Goal: Information Seeking & Learning: Learn about a topic

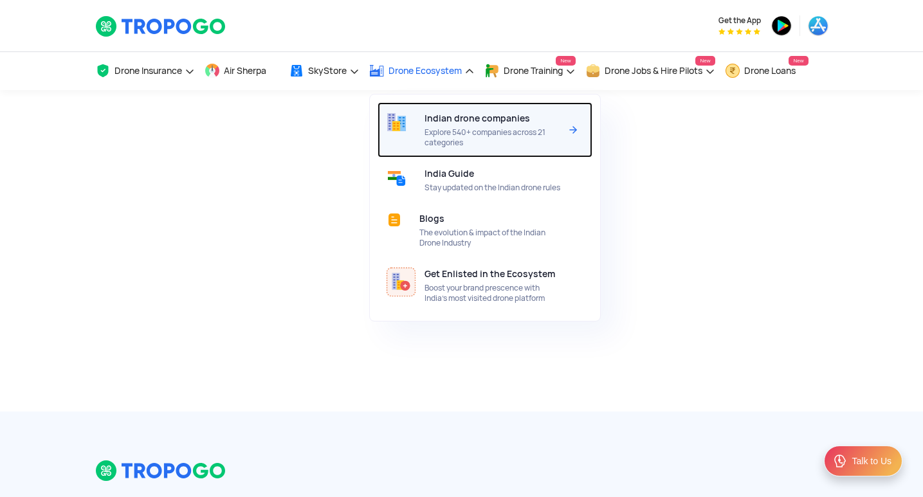
click at [458, 125] on div "Indian drone companies Explore 540+ companies across 21 categories" at bounding box center [494, 129] width 141 height 55
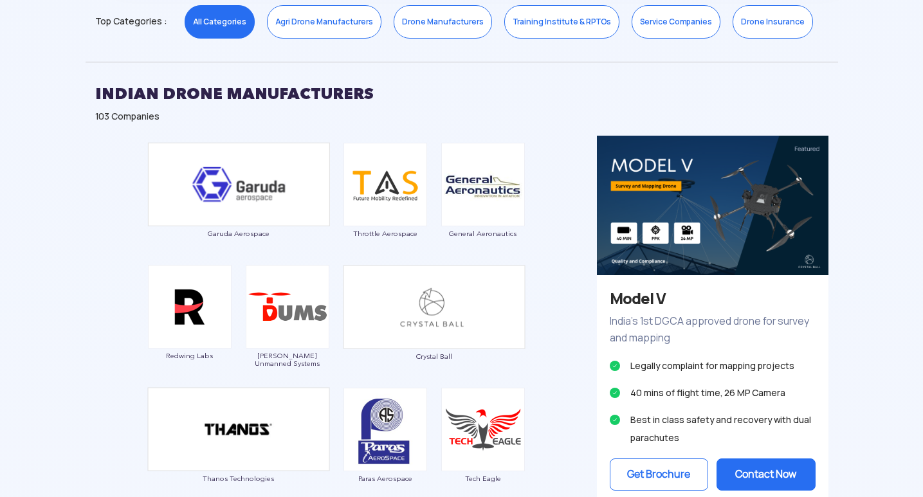
scroll to position [604, 0]
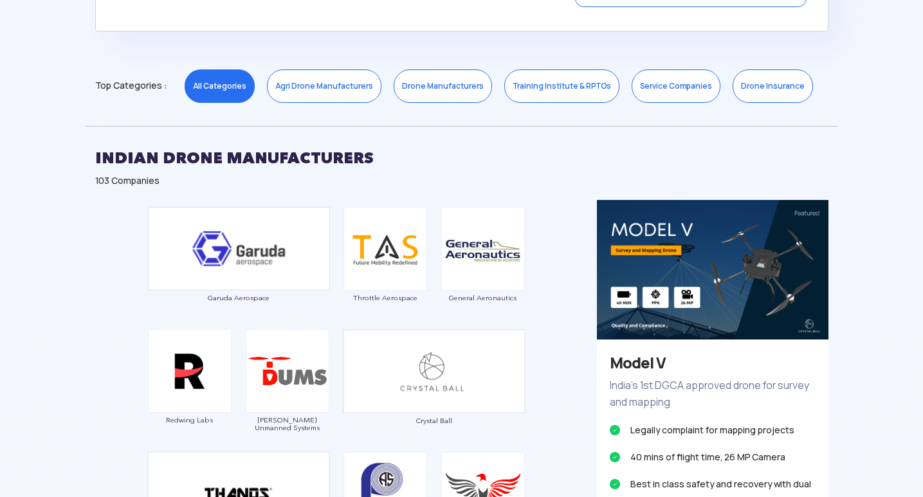
click at [433, 84] on link "Drone Manufacturers" at bounding box center [443, 85] width 98 height 33
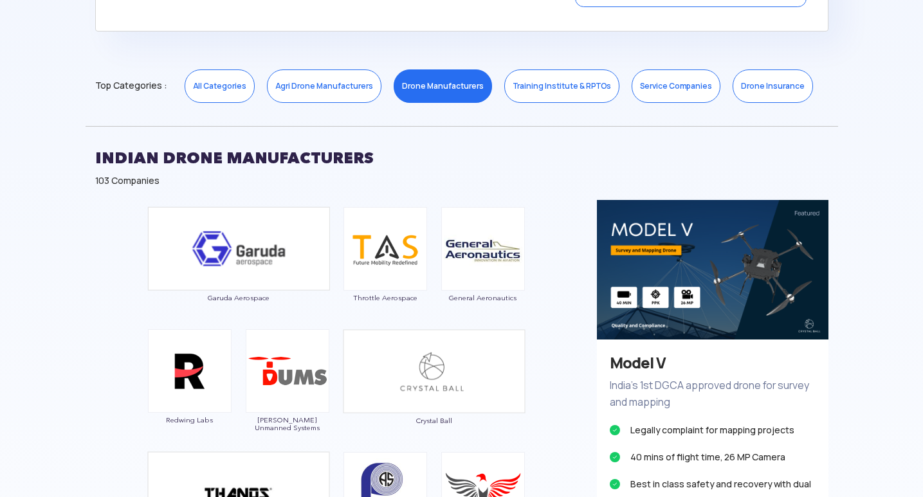
click at [439, 80] on link "Drone Manufacturers" at bounding box center [443, 85] width 98 height 33
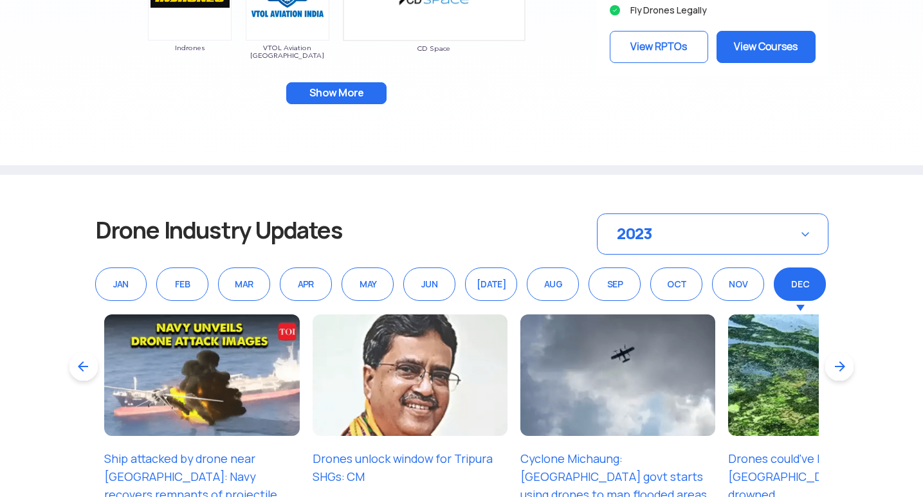
scroll to position [1312, 0]
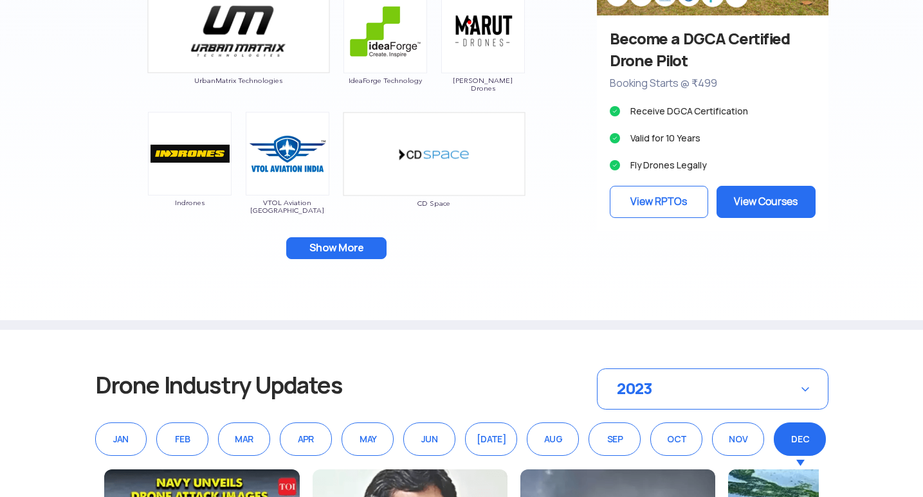
click at [353, 242] on button "Show More" at bounding box center [336, 248] width 100 height 22
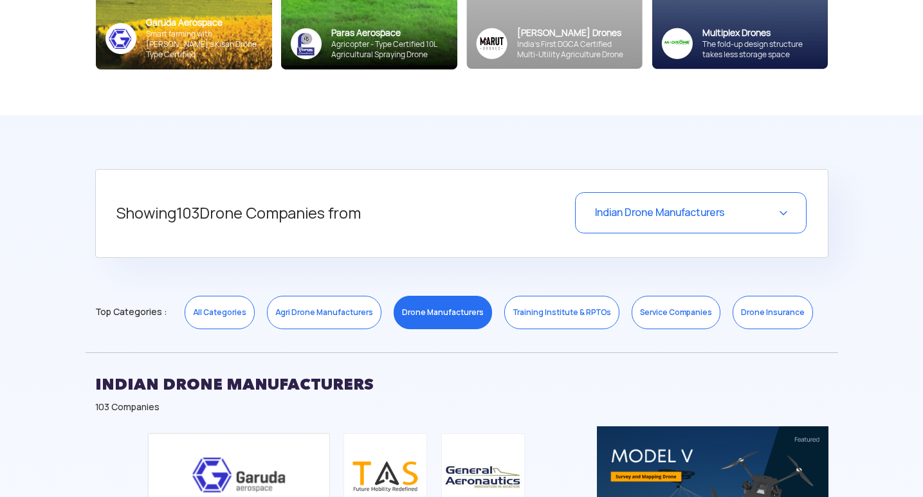
scroll to position [347, 0]
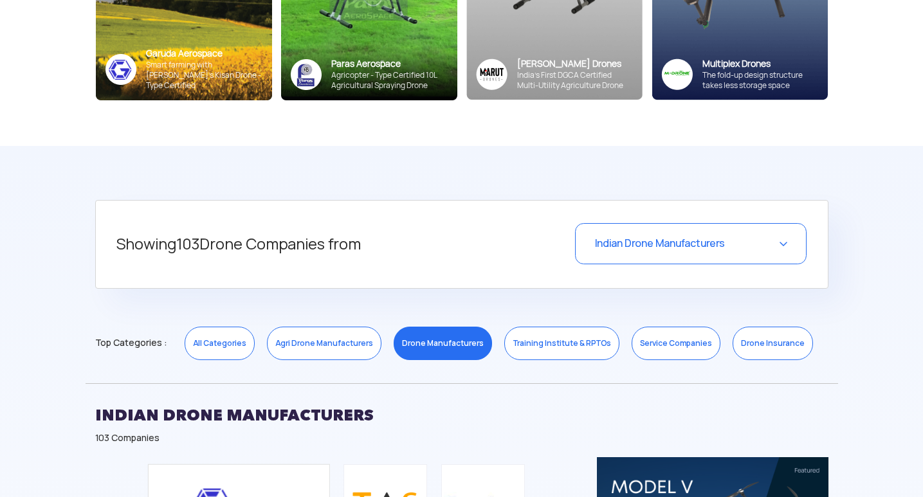
click at [652, 251] on div "Indian Drone Manufacturers" at bounding box center [690, 243] width 231 height 41
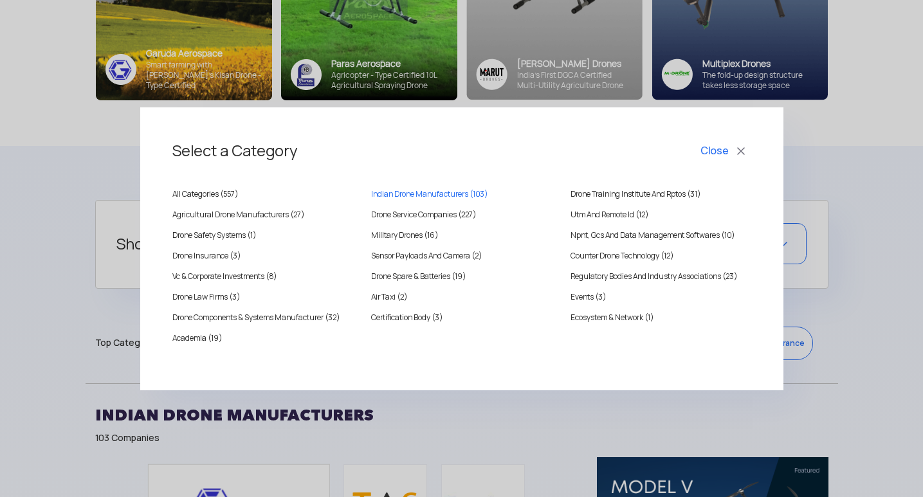
click at [740, 148] on button "Close" at bounding box center [724, 151] width 53 height 22
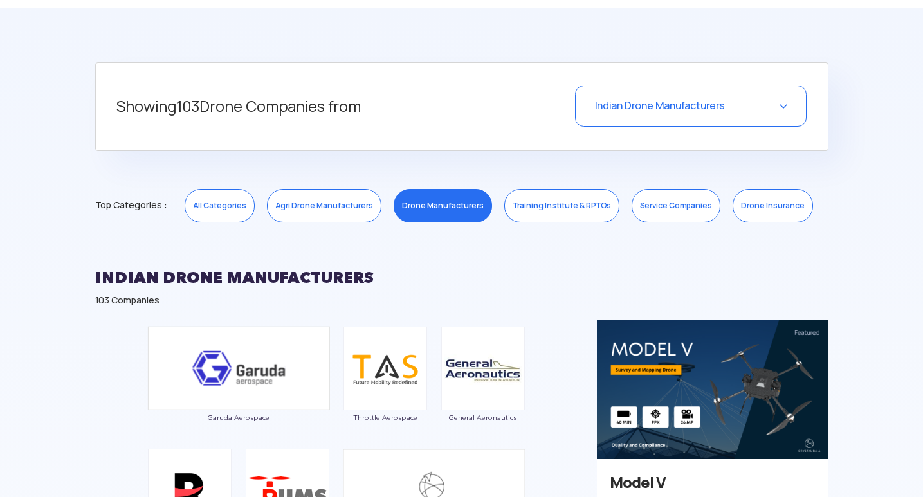
scroll to position [669, 0]
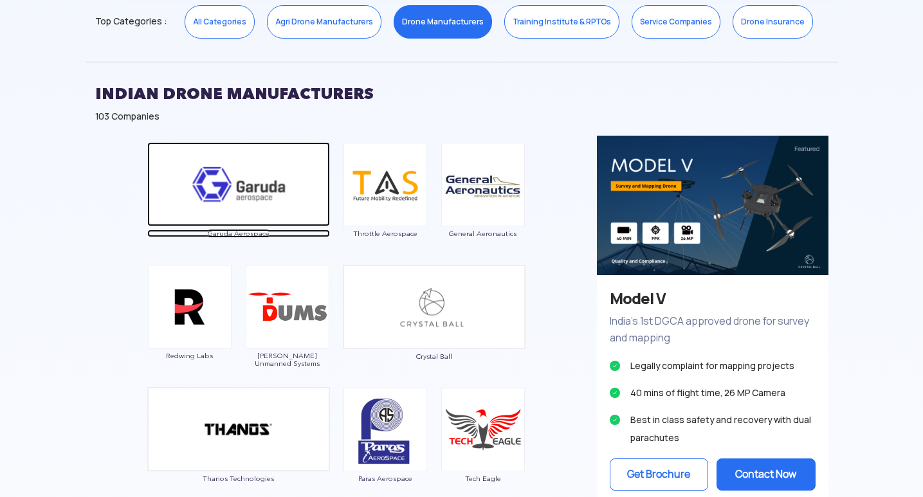
click at [259, 190] on img at bounding box center [238, 184] width 183 height 84
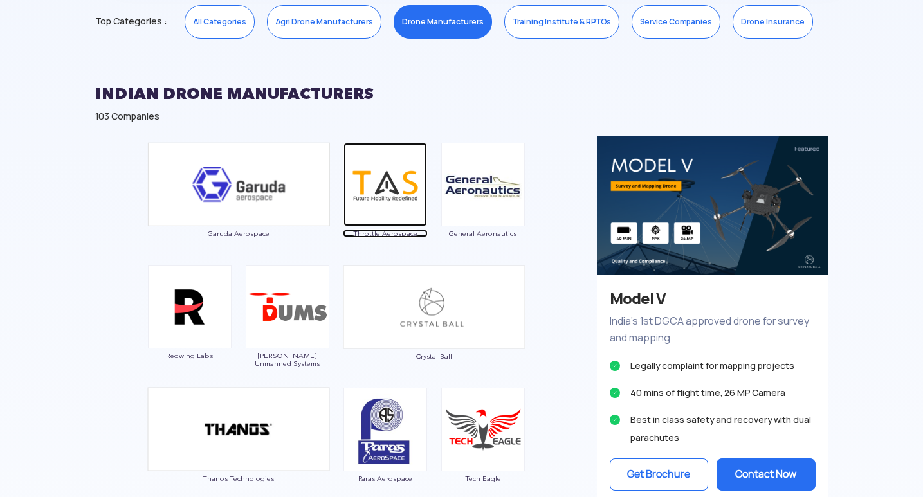
click at [372, 194] on img at bounding box center [385, 185] width 84 height 84
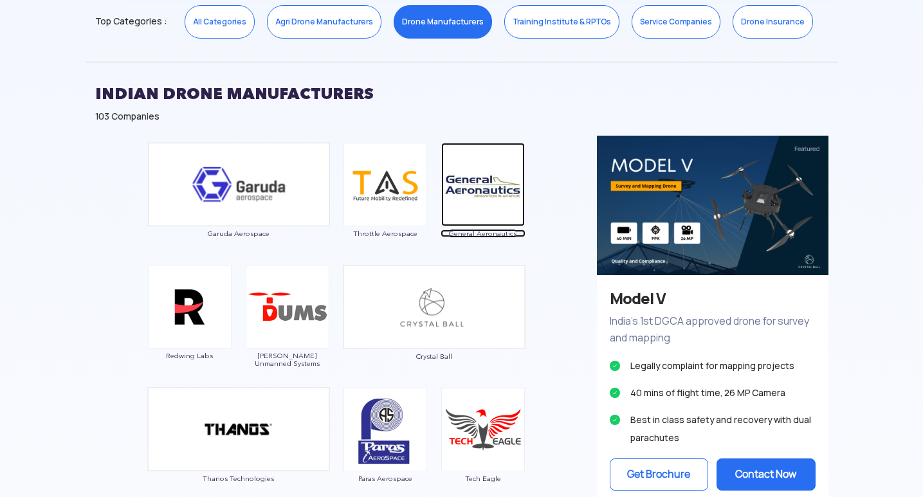
click at [484, 188] on img at bounding box center [483, 185] width 84 height 84
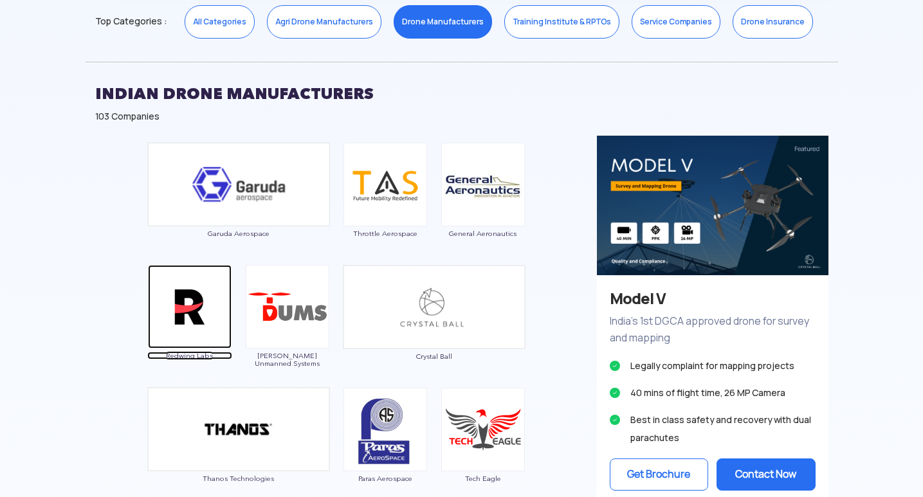
click at [203, 321] on img at bounding box center [190, 307] width 84 height 84
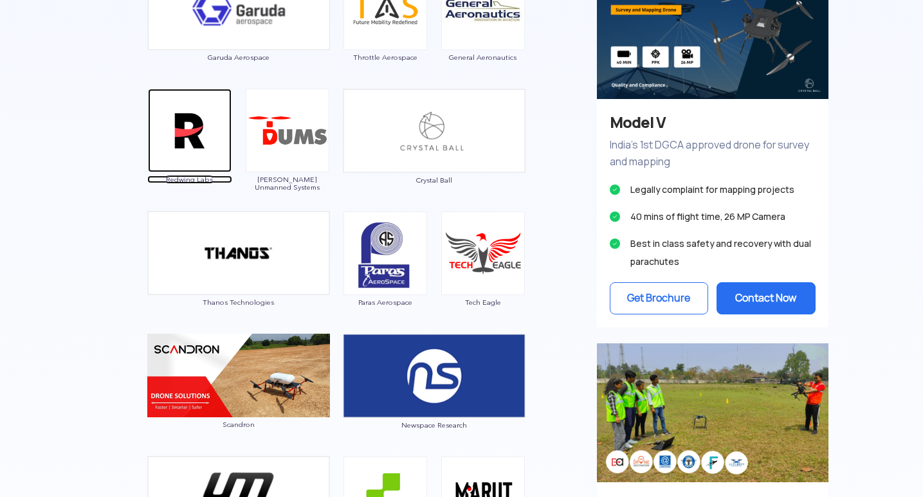
scroll to position [862, 0]
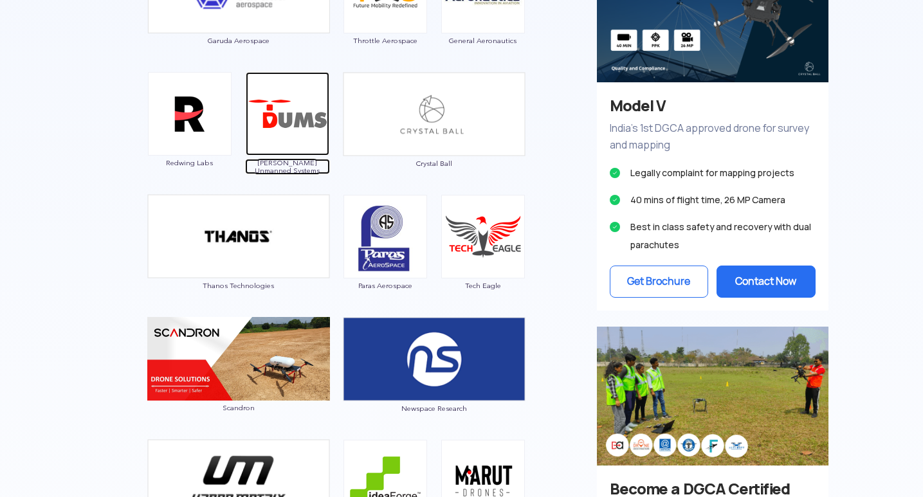
click at [291, 138] on img at bounding box center [288, 114] width 84 height 84
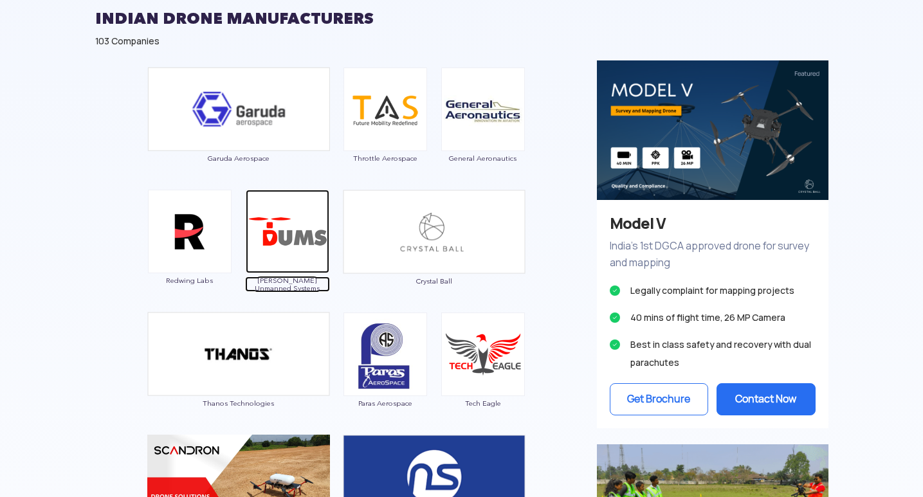
scroll to position [733, 0]
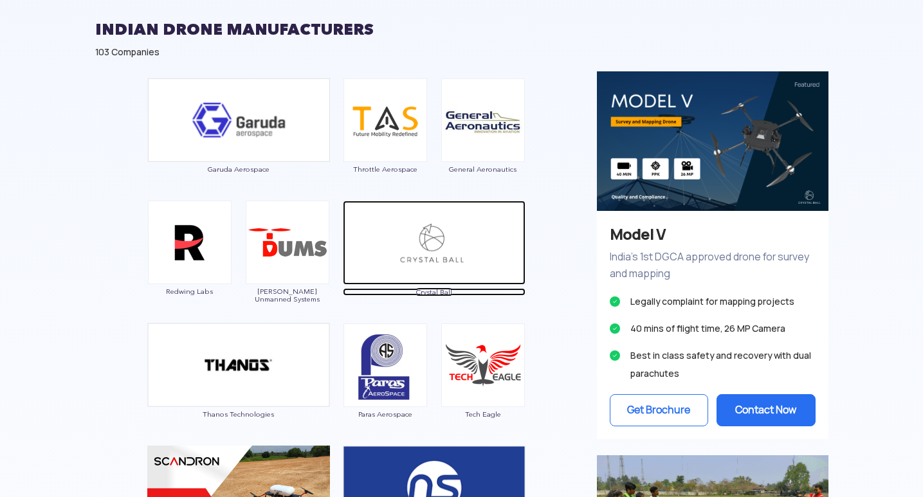
click at [415, 231] on img at bounding box center [434, 243] width 183 height 84
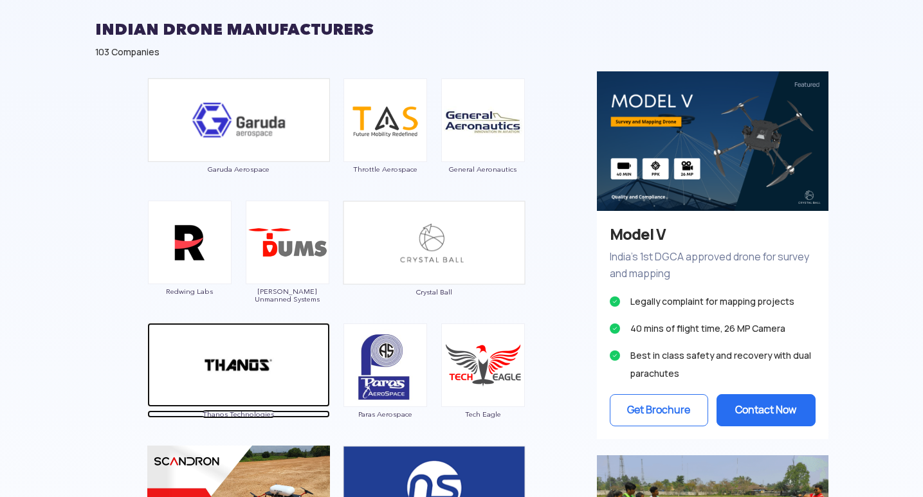
click at [235, 367] on img at bounding box center [238, 365] width 183 height 84
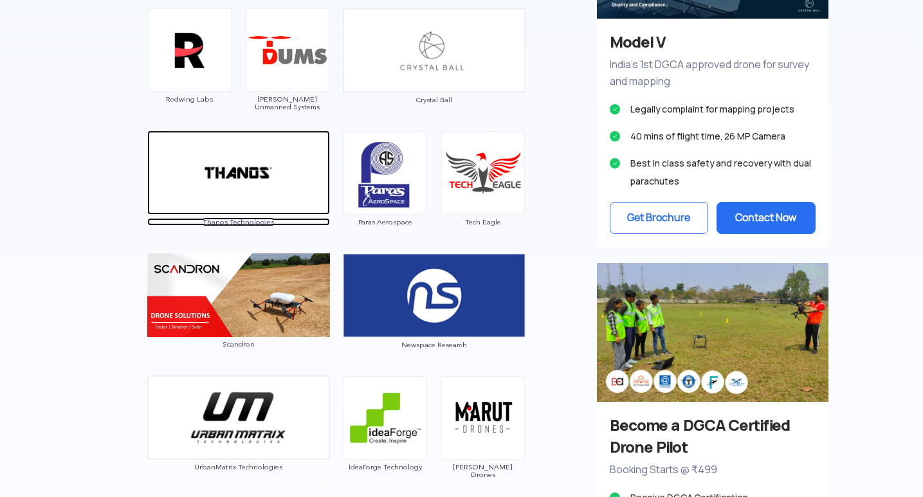
scroll to position [926, 0]
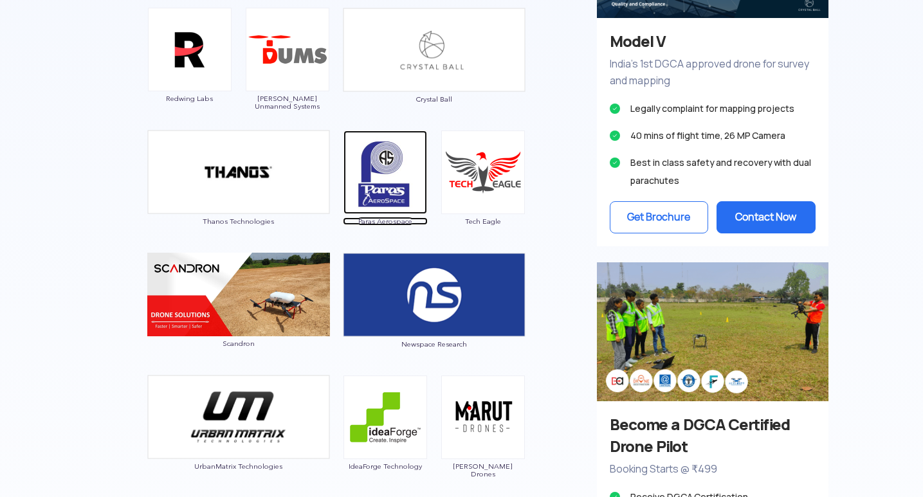
click at [388, 158] on img at bounding box center [385, 173] width 84 height 84
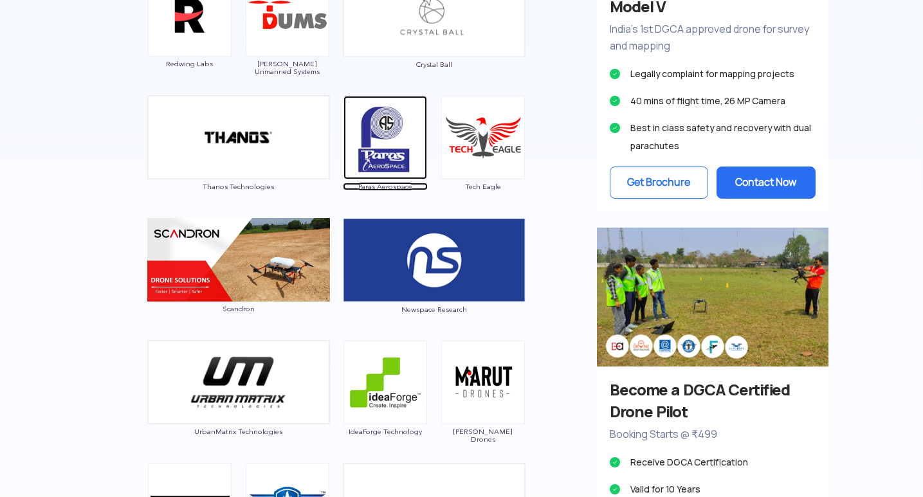
scroll to position [990, 0]
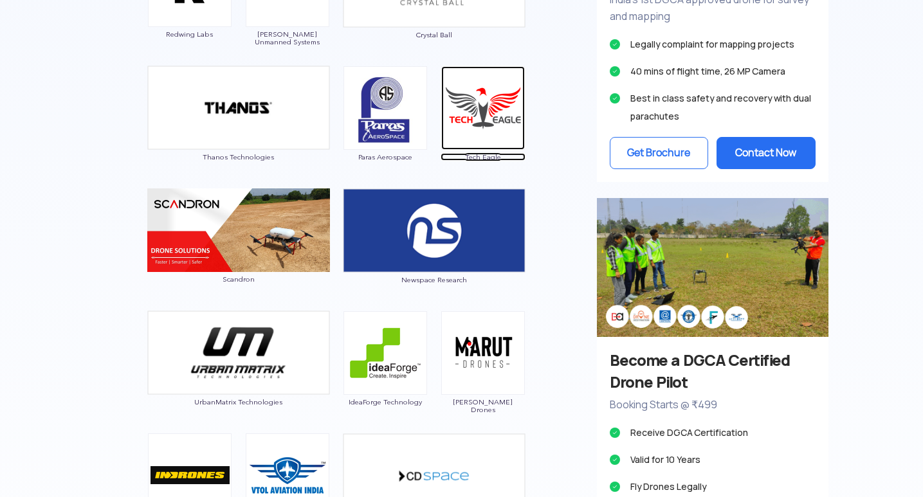
click at [491, 107] on img at bounding box center [483, 108] width 84 height 84
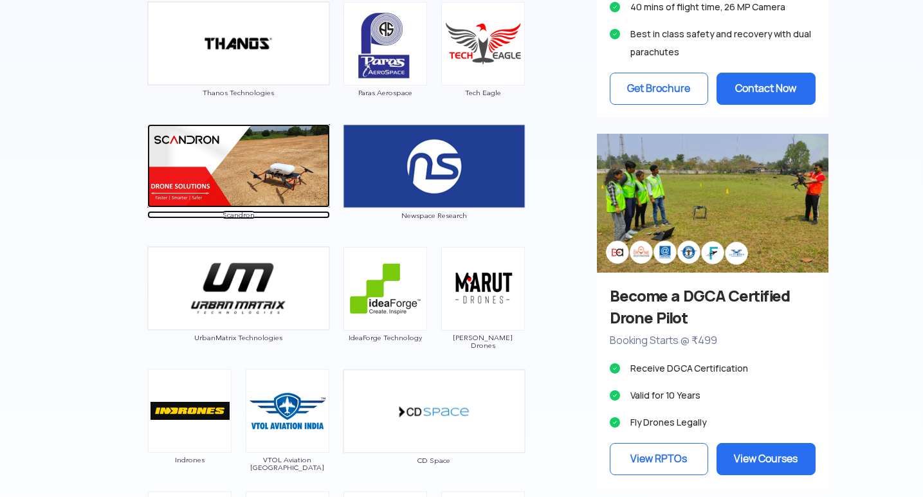
click at [257, 157] on img at bounding box center [238, 166] width 183 height 84
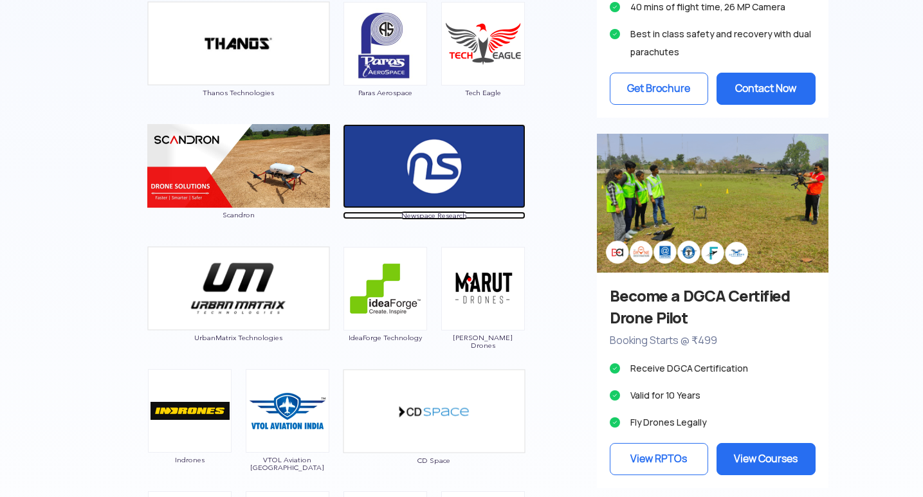
click at [439, 166] on img at bounding box center [434, 166] width 183 height 84
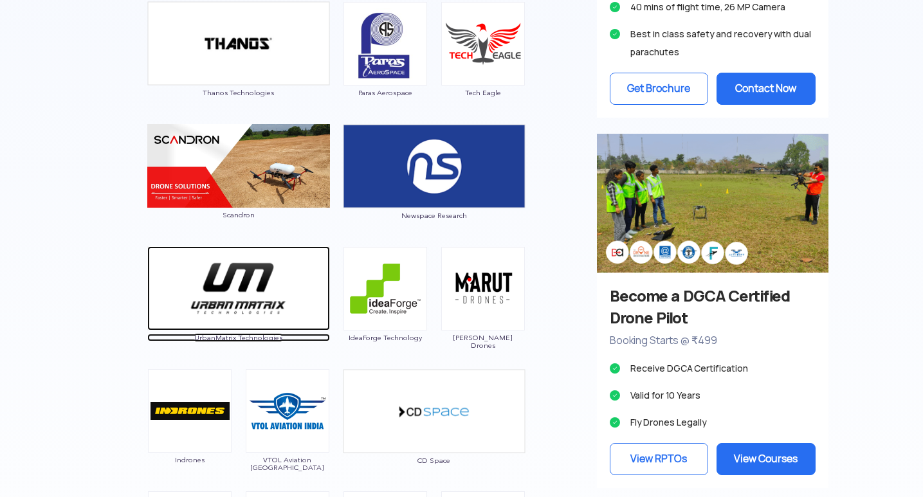
click at [231, 289] on img at bounding box center [238, 288] width 183 height 84
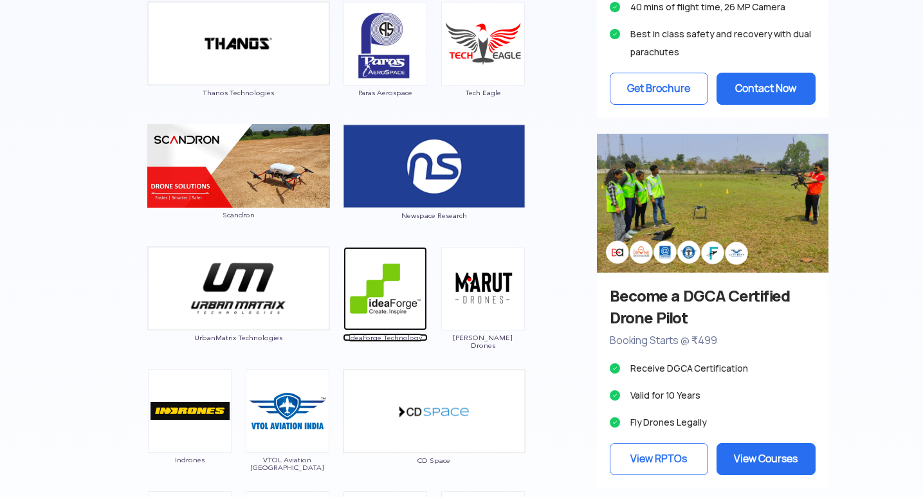
click at [373, 291] on img at bounding box center [385, 289] width 84 height 84
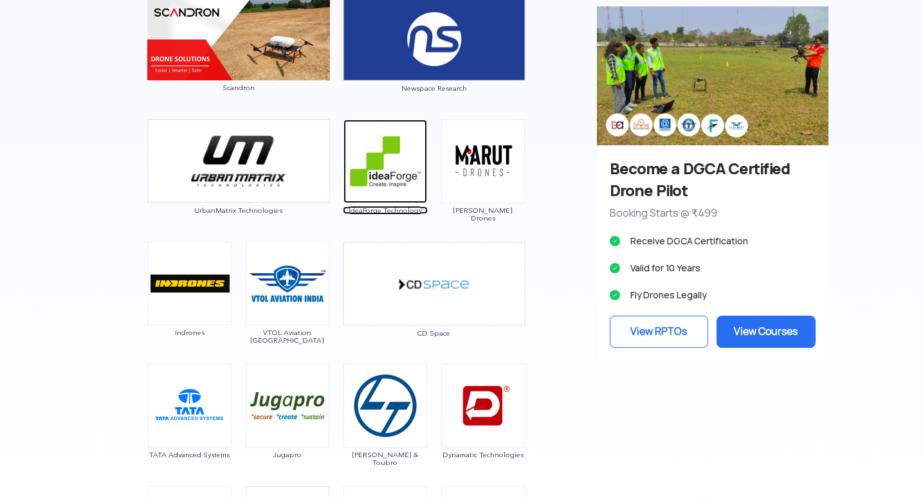
scroll to position [1183, 0]
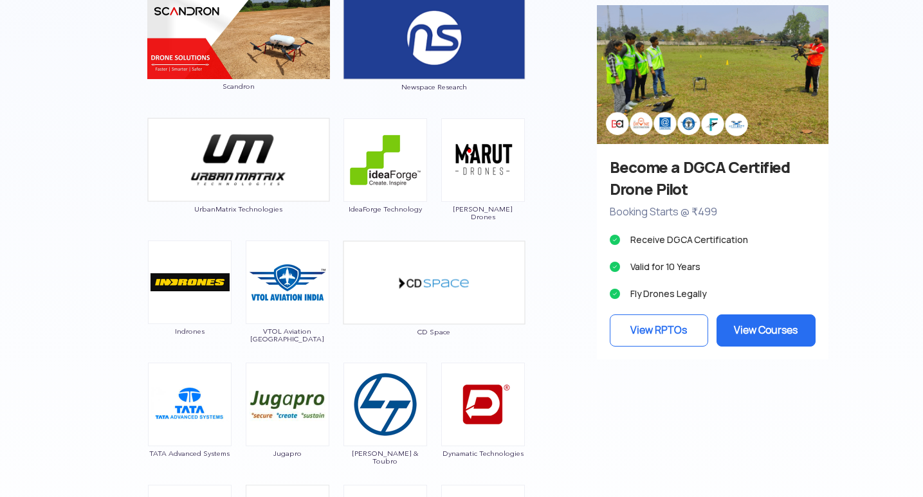
drag, startPoint x: 465, startPoint y: 161, endPoint x: 473, endPoint y: 152, distance: 11.8
click at [466, 160] on img at bounding box center [483, 160] width 84 height 84
drag, startPoint x: 482, startPoint y: 153, endPoint x: 491, endPoint y: 149, distance: 9.5
click at [484, 153] on img at bounding box center [483, 160] width 84 height 84
click at [493, 149] on img at bounding box center [483, 160] width 84 height 84
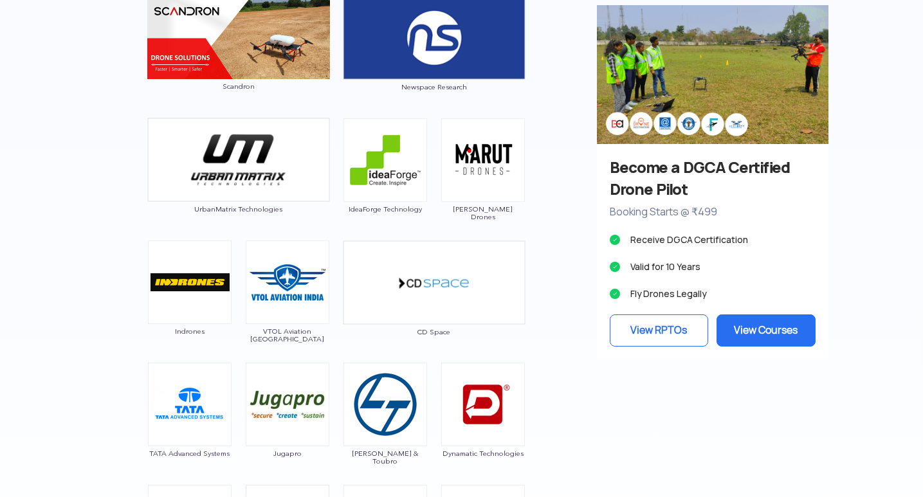
click at [493, 149] on img at bounding box center [483, 160] width 84 height 84
click at [210, 286] on img at bounding box center [190, 282] width 84 height 84
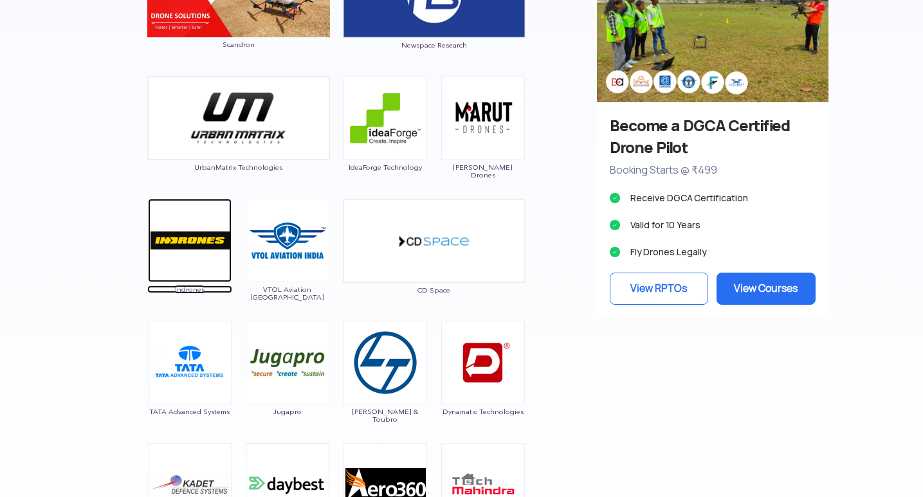
scroll to position [1247, 0]
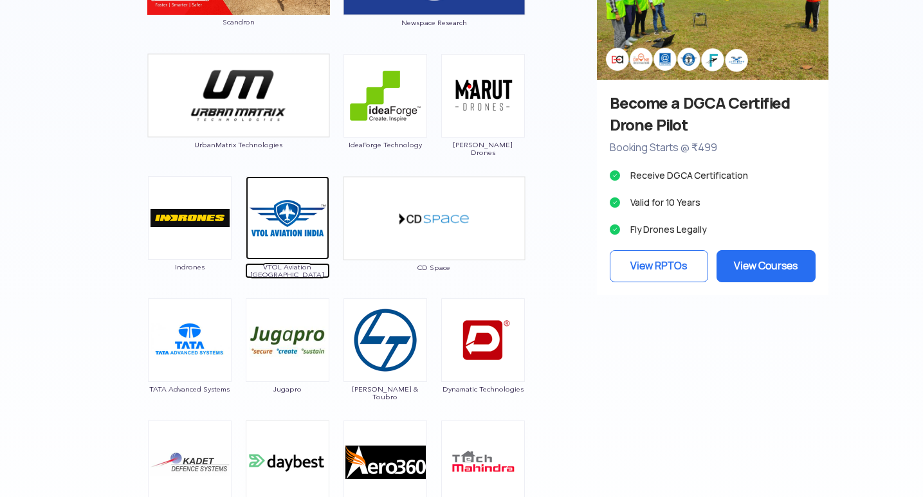
click at [281, 212] on img at bounding box center [288, 218] width 84 height 84
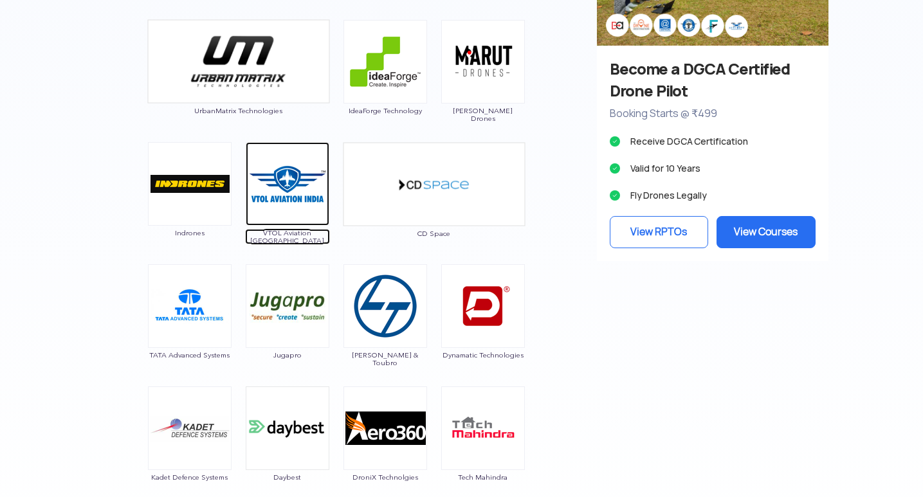
scroll to position [1312, 0]
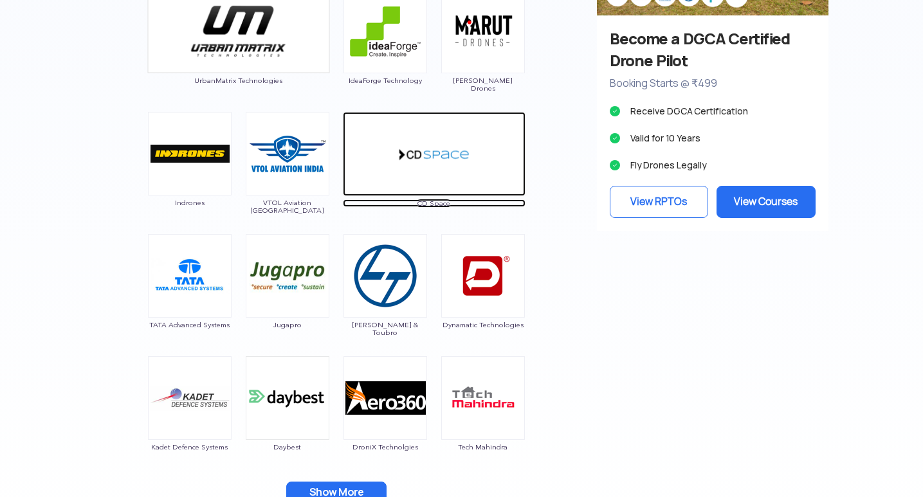
click at [458, 149] on img at bounding box center [434, 154] width 183 height 84
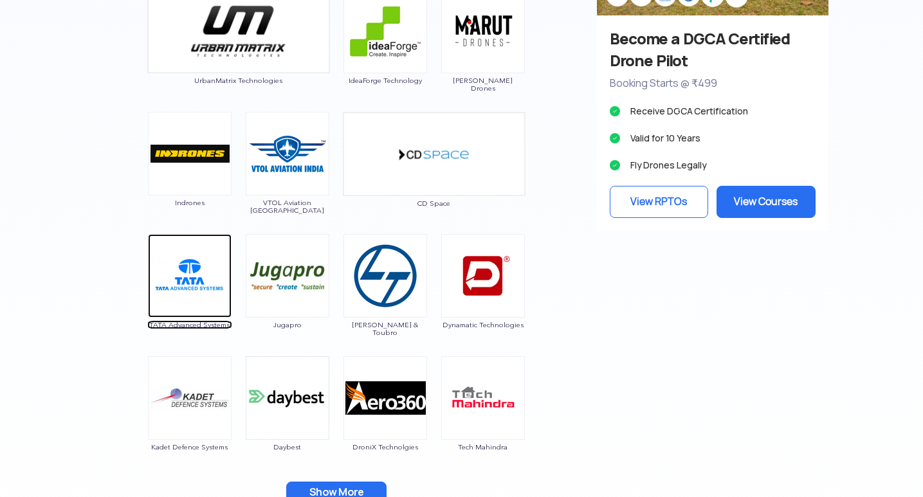
click at [199, 287] on img at bounding box center [190, 276] width 84 height 84
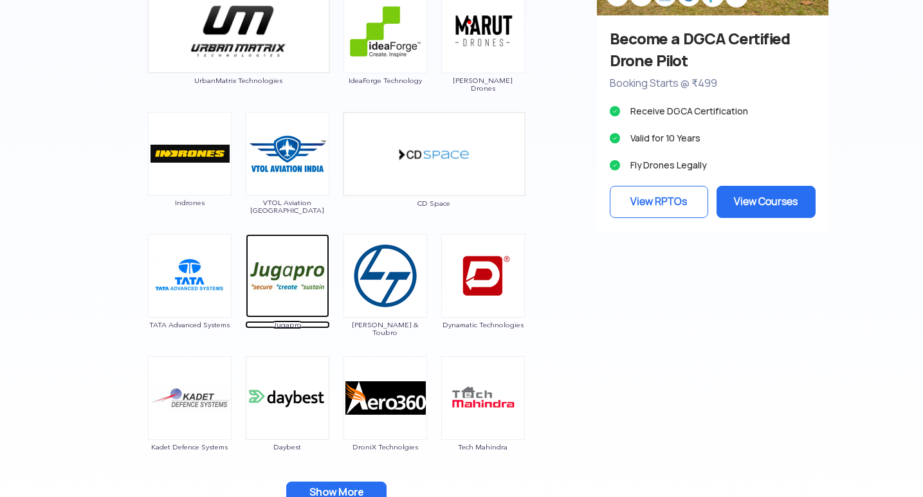
click at [284, 259] on img at bounding box center [288, 276] width 84 height 84
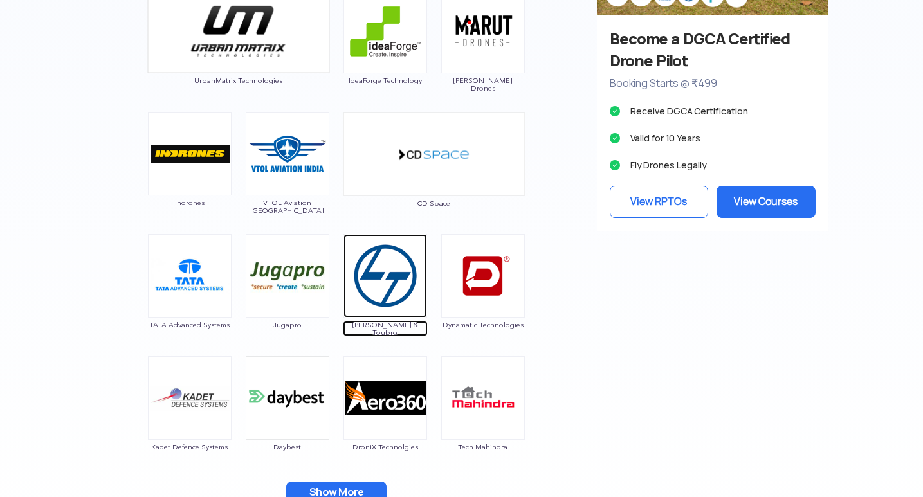
click at [390, 271] on img at bounding box center [385, 276] width 84 height 84
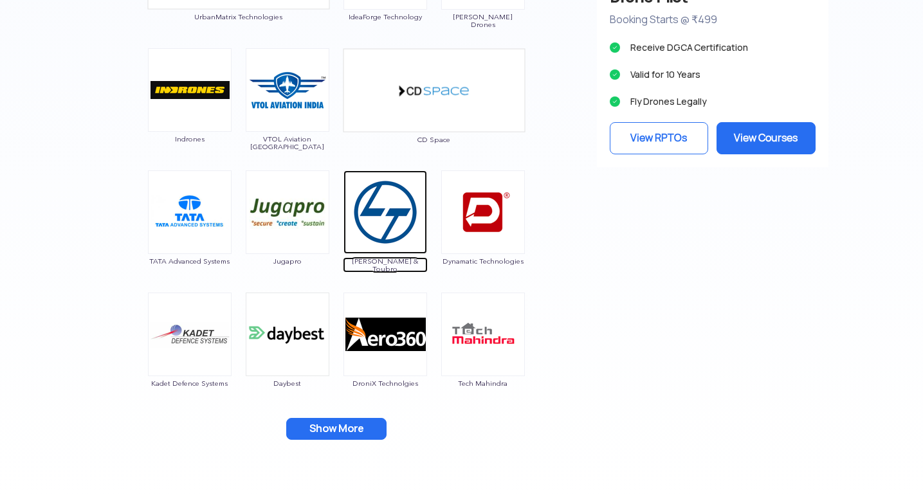
scroll to position [1376, 0]
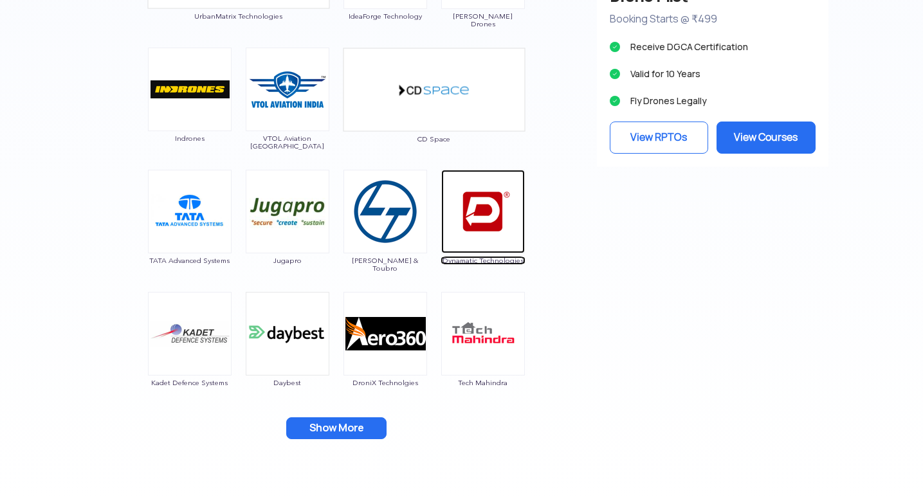
click at [478, 222] on img at bounding box center [483, 212] width 84 height 84
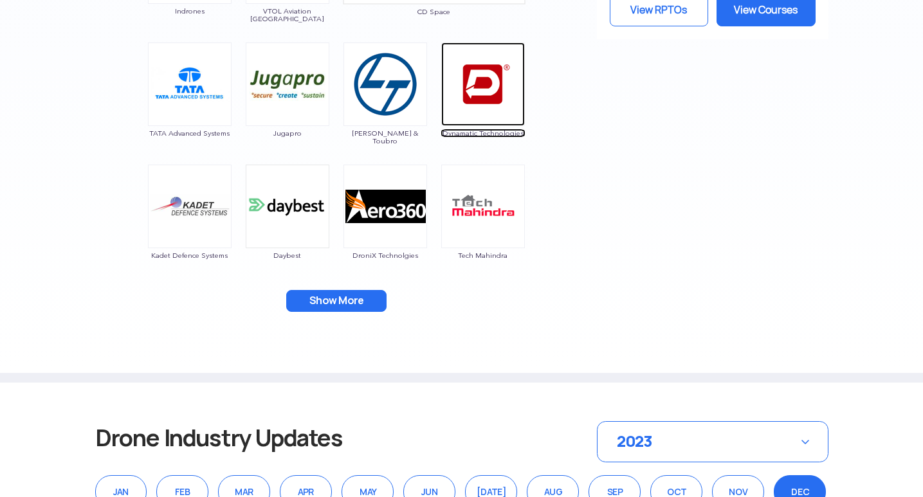
scroll to position [1505, 0]
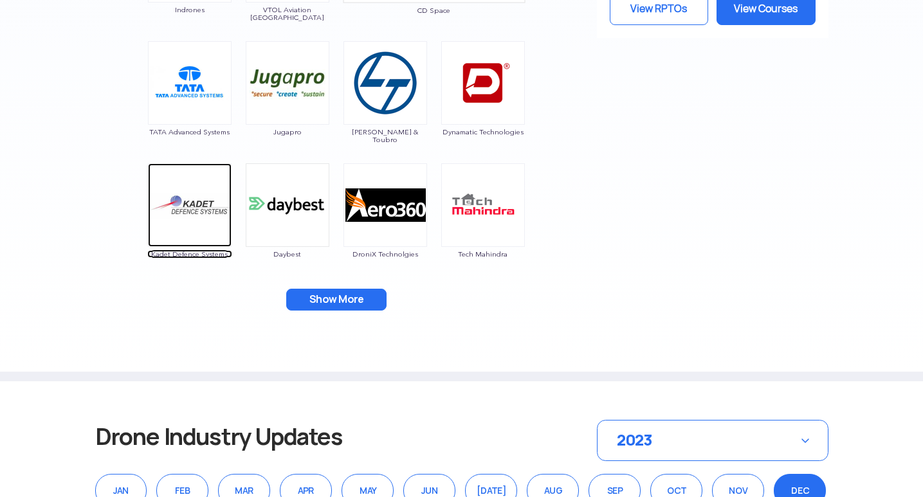
click at [185, 208] on img at bounding box center [190, 205] width 84 height 84
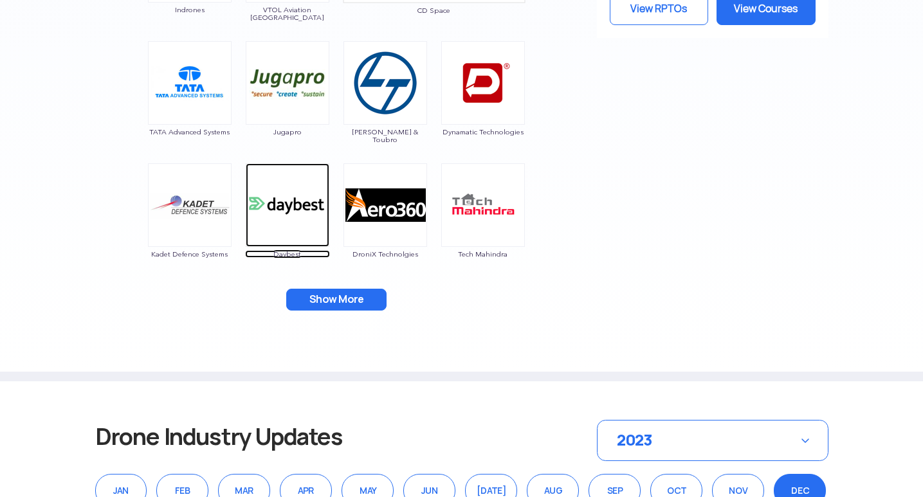
click at [295, 215] on img at bounding box center [288, 205] width 84 height 84
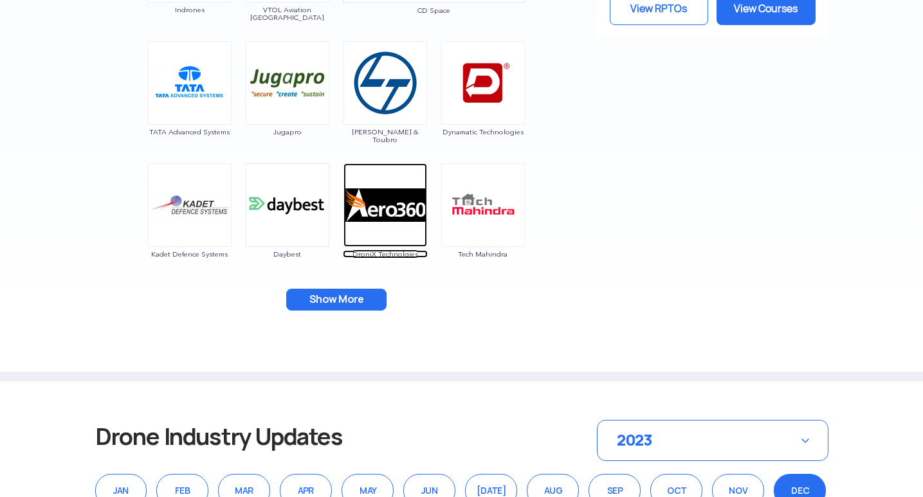
click at [395, 197] on img at bounding box center [385, 205] width 84 height 84
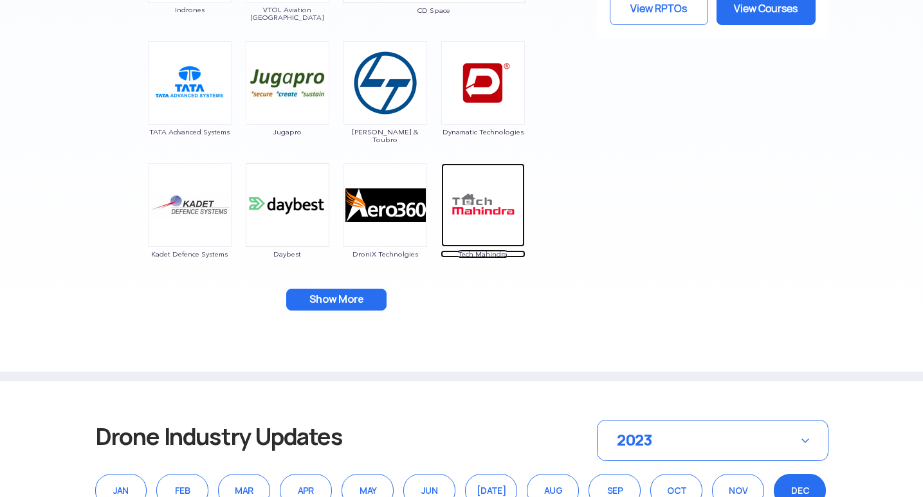
click at [472, 193] on img at bounding box center [483, 205] width 84 height 84
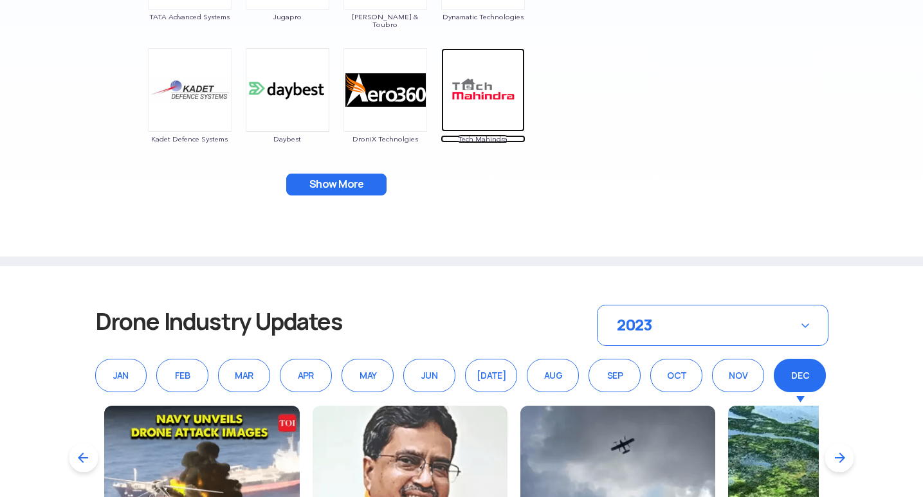
scroll to position [1633, 0]
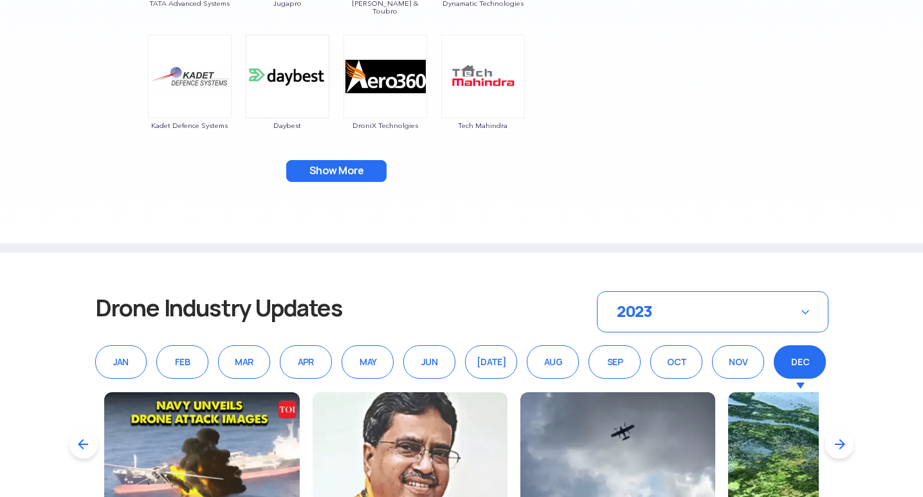
click at [346, 170] on button "Show More" at bounding box center [336, 171] width 100 height 22
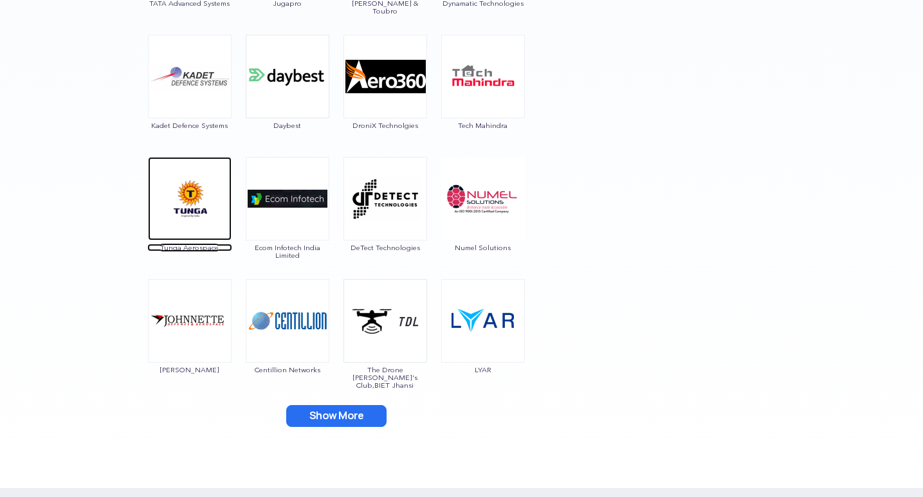
click at [192, 203] on img at bounding box center [190, 199] width 84 height 84
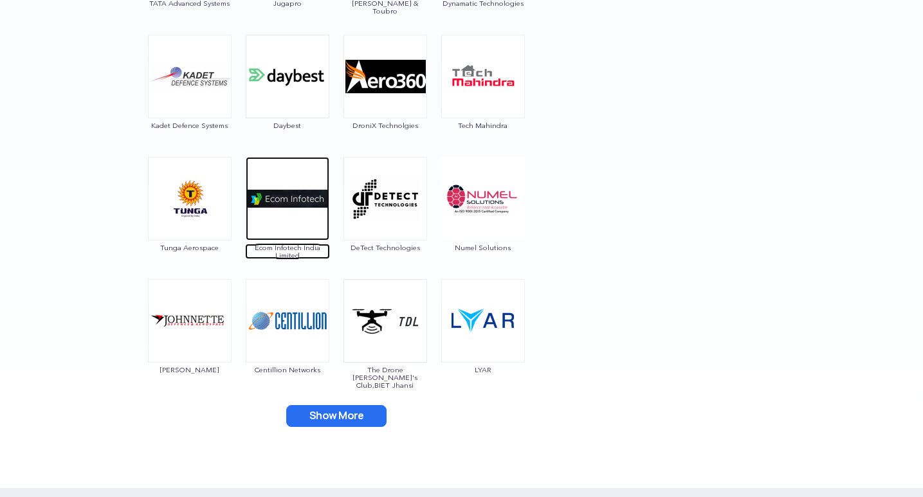
click at [300, 213] on img at bounding box center [288, 199] width 84 height 84
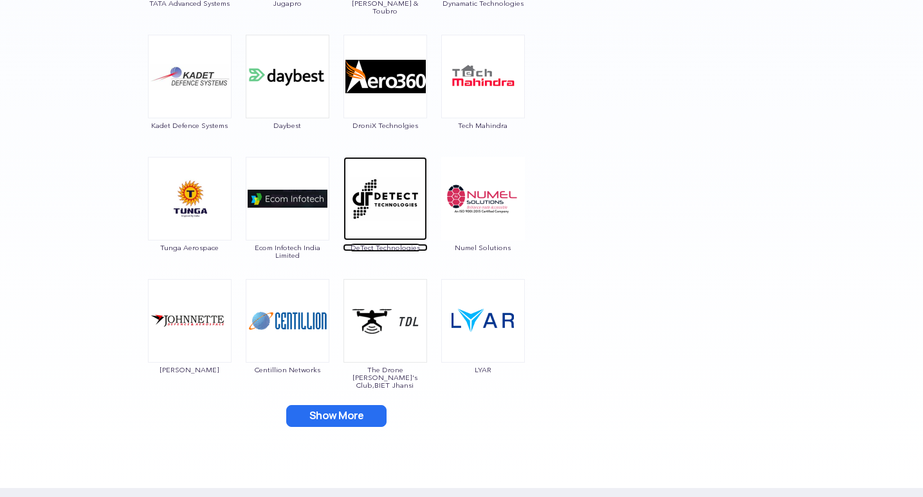
click at [384, 201] on img at bounding box center [385, 199] width 84 height 84
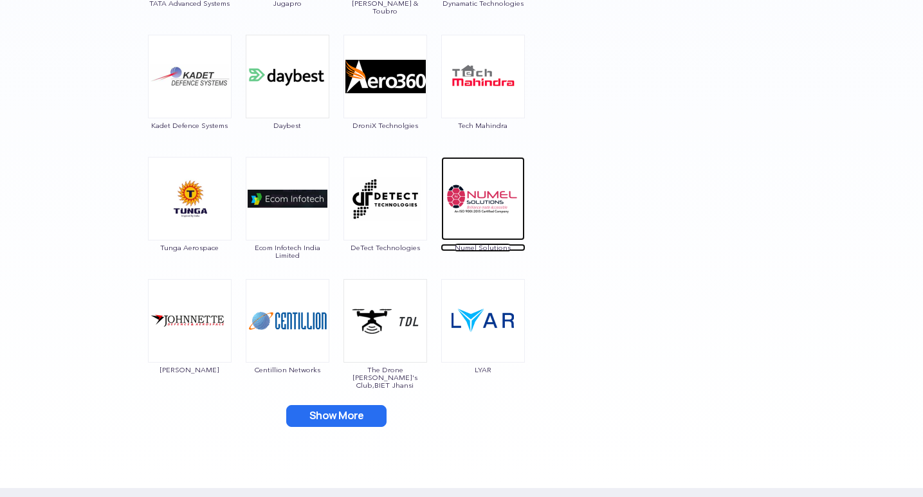
click at [475, 187] on img at bounding box center [483, 199] width 84 height 84
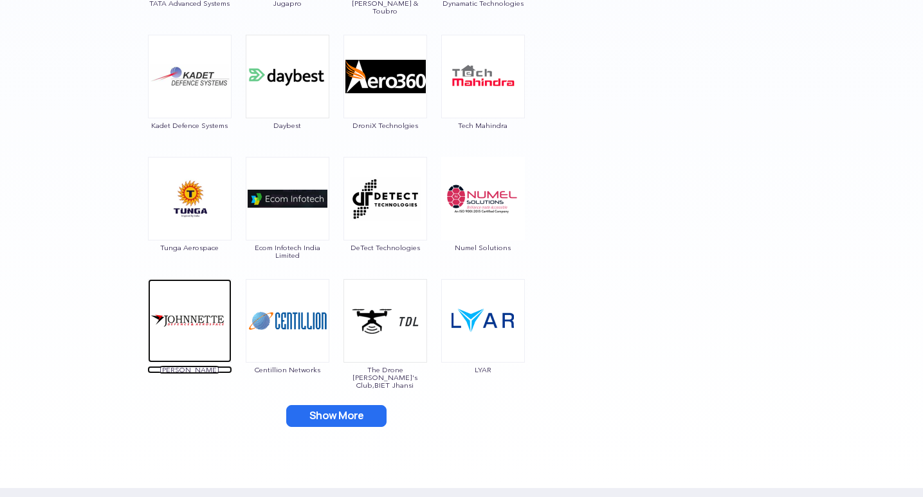
click at [193, 312] on img at bounding box center [190, 321] width 84 height 84
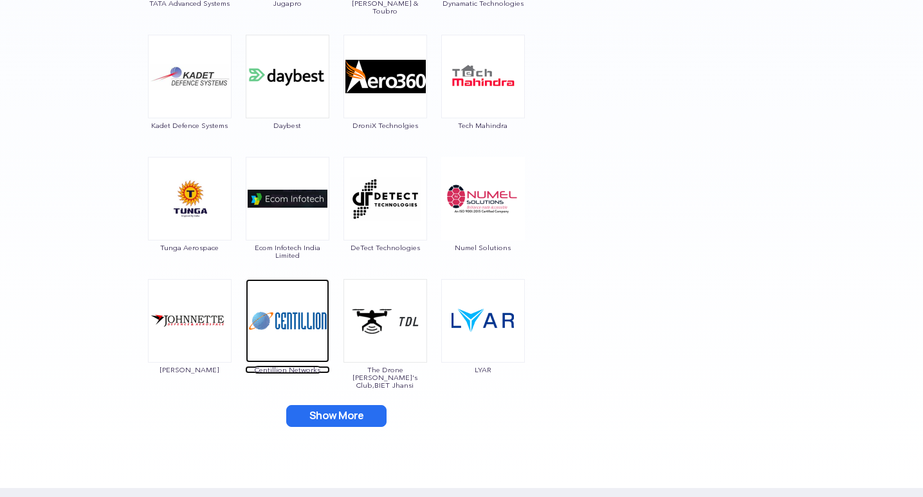
click at [289, 323] on img at bounding box center [288, 321] width 84 height 84
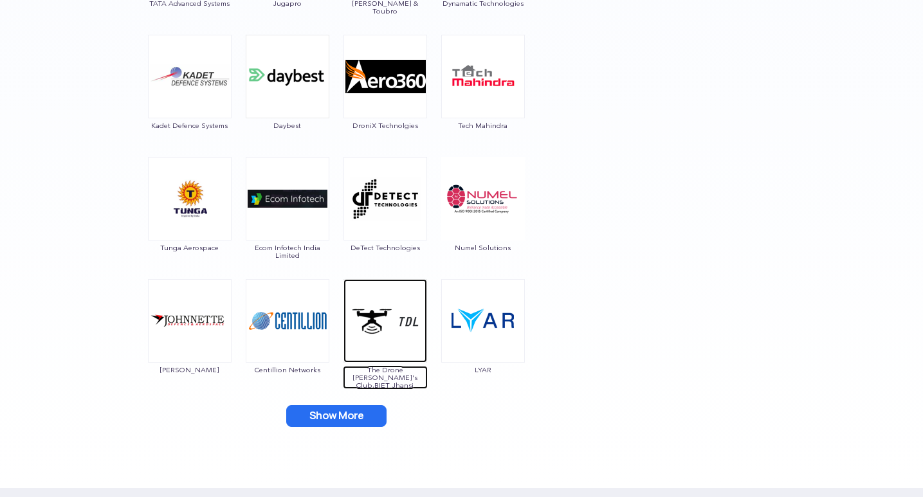
click at [384, 305] on img at bounding box center [385, 321] width 84 height 84
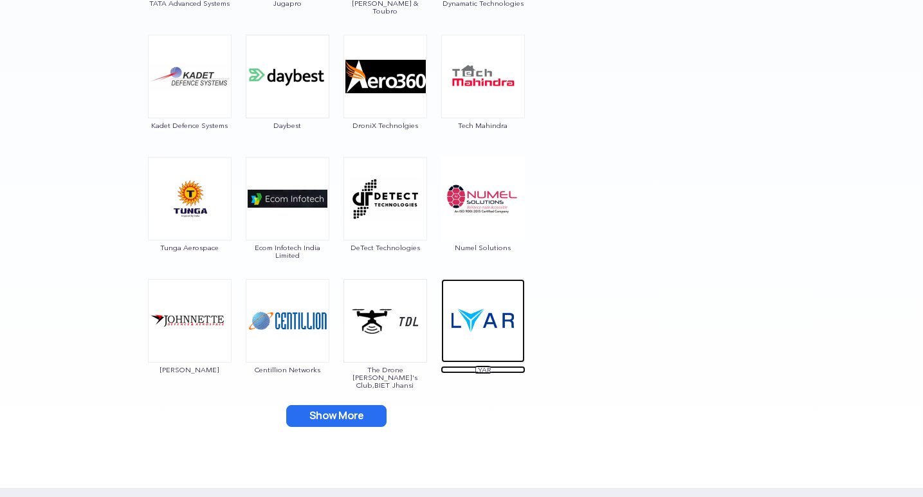
click at [461, 316] on img at bounding box center [483, 321] width 84 height 84
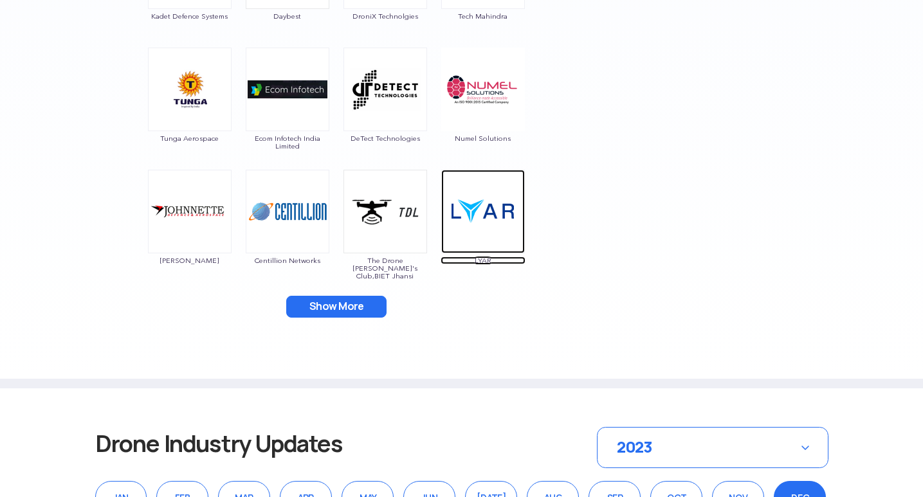
scroll to position [1955, 0]
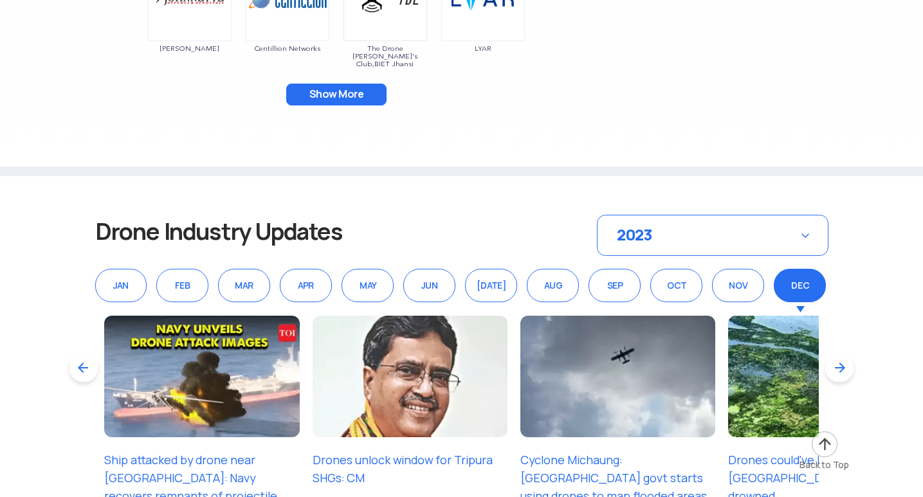
click at [320, 92] on button "Show More" at bounding box center [336, 95] width 100 height 22
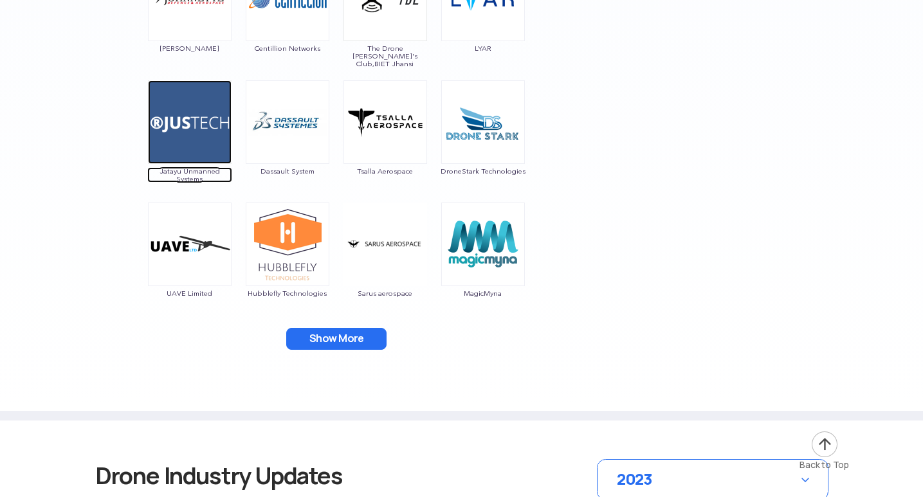
click at [210, 123] on img at bounding box center [190, 122] width 84 height 84
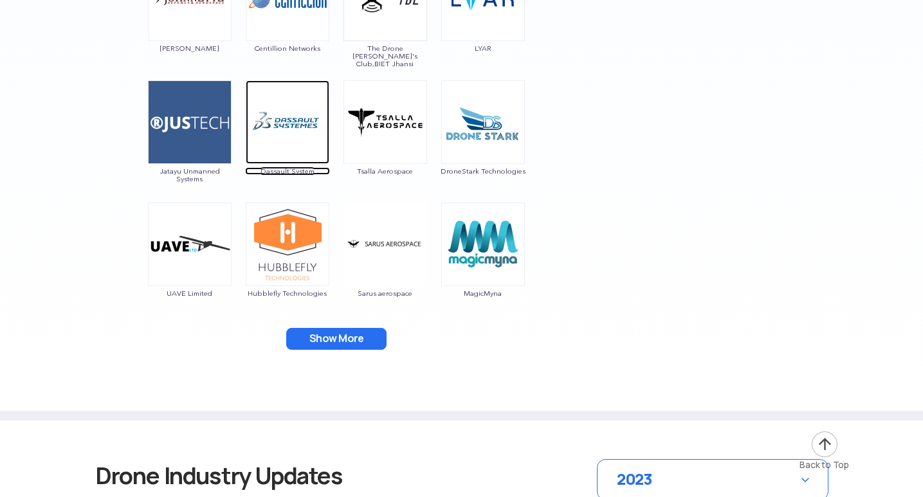
click at [291, 139] on img at bounding box center [288, 122] width 84 height 84
click at [298, 140] on img at bounding box center [288, 122] width 84 height 84
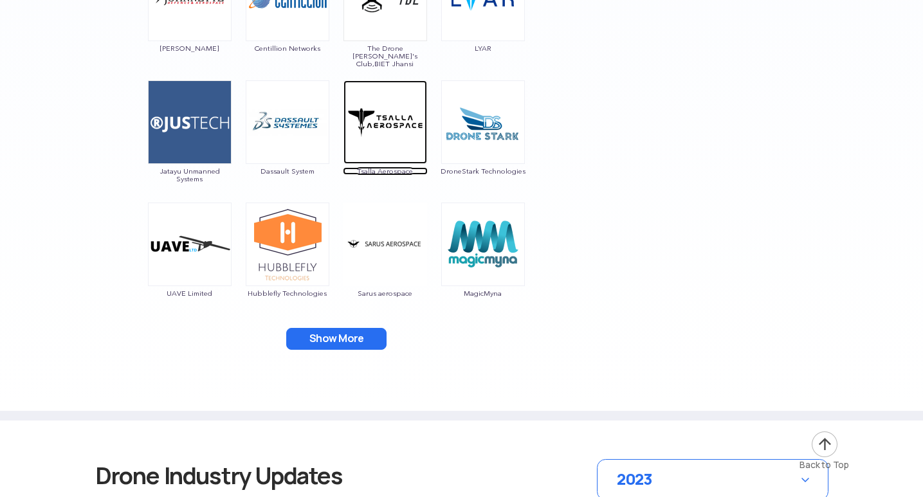
click at [366, 136] on img at bounding box center [385, 122] width 84 height 84
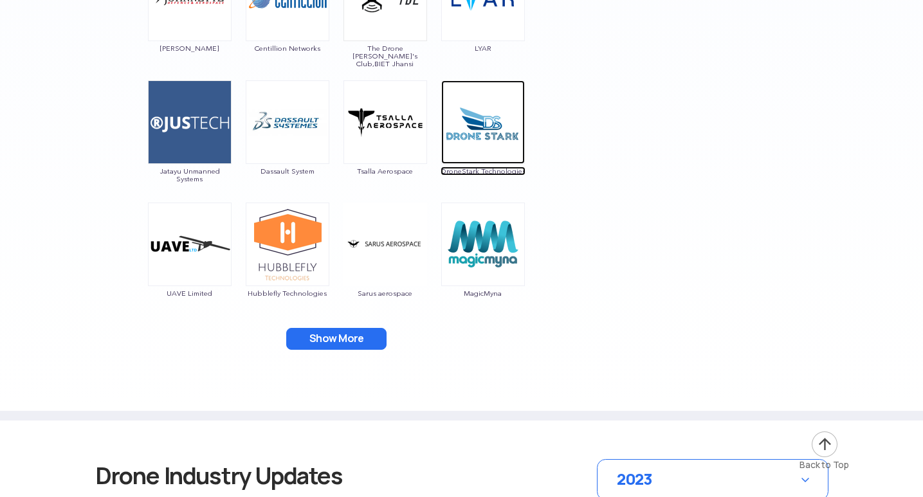
click at [484, 133] on img at bounding box center [483, 122] width 84 height 84
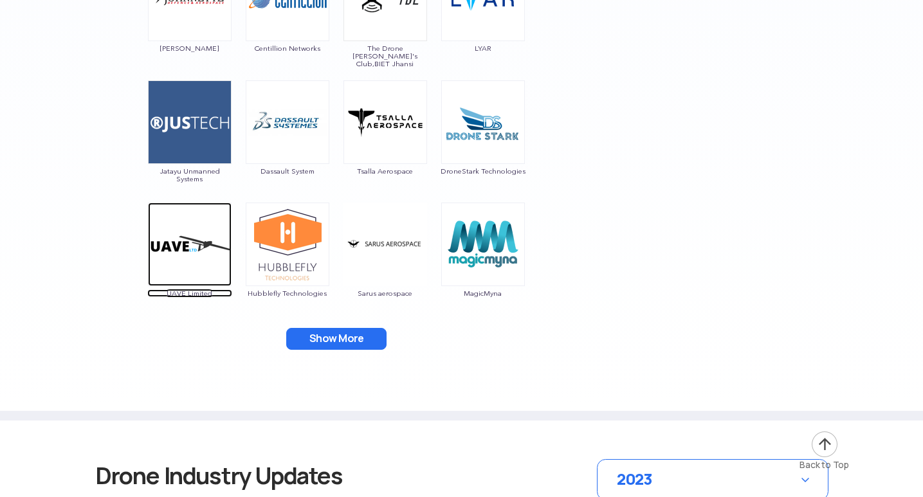
click at [175, 242] on img at bounding box center [190, 245] width 84 height 84
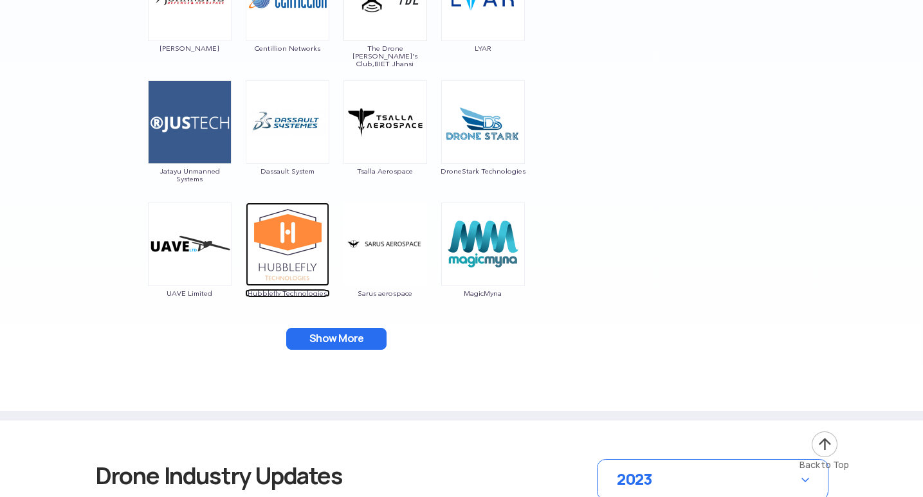
click at [305, 246] on img at bounding box center [288, 245] width 84 height 84
drag, startPoint x: 337, startPoint y: 292, endPoint x: 245, endPoint y: 298, distance: 92.2
copy span "Hubblefly Technologies"
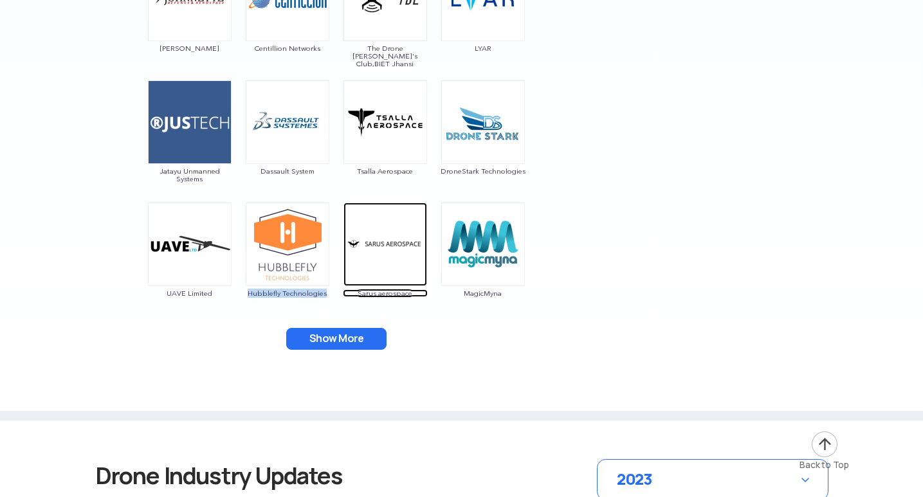
click at [375, 242] on img at bounding box center [385, 245] width 84 height 84
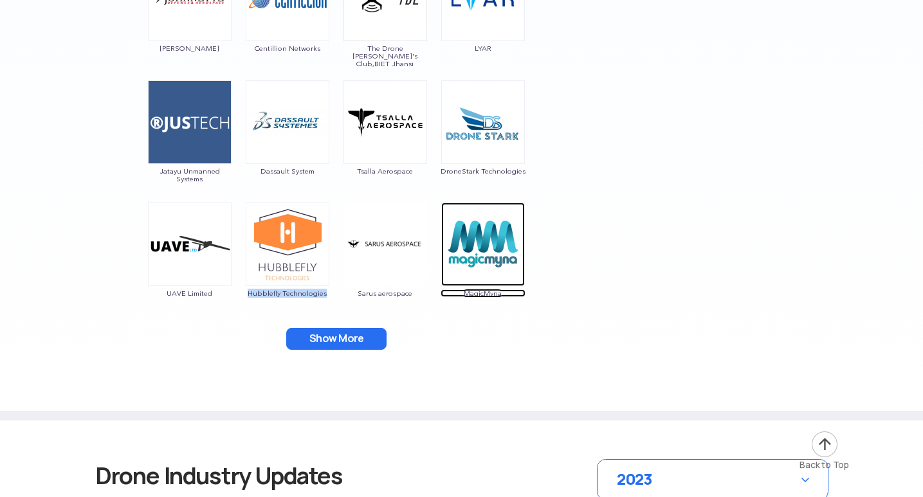
click at [510, 237] on img at bounding box center [483, 245] width 84 height 84
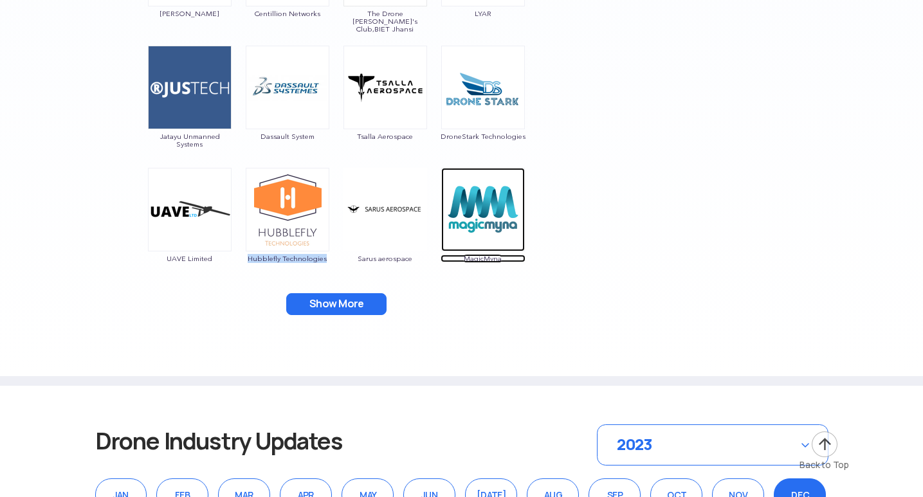
scroll to position [2019, 0]
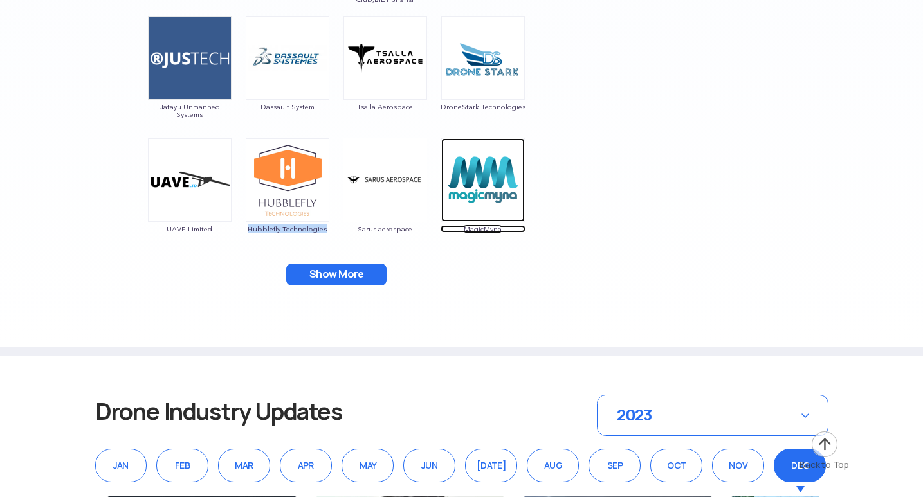
click at [480, 192] on img at bounding box center [483, 180] width 84 height 84
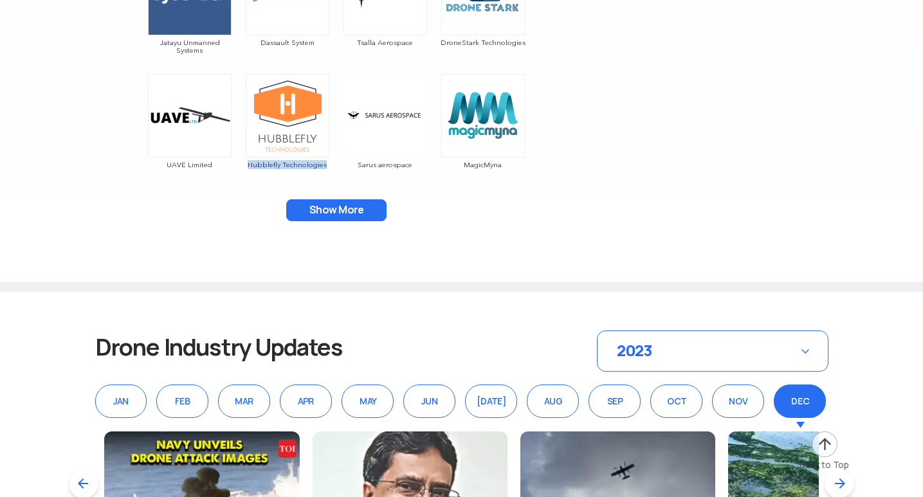
click at [334, 208] on button "Show More" at bounding box center [336, 210] width 100 height 22
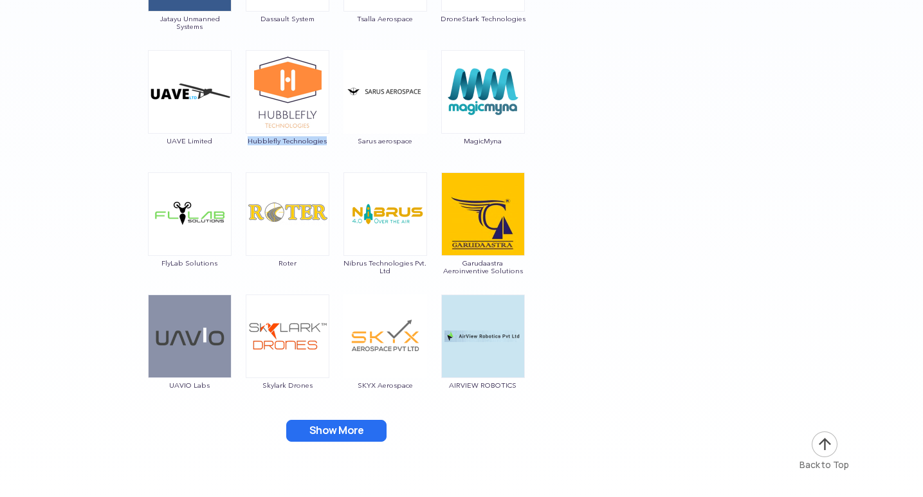
scroll to position [2148, 0]
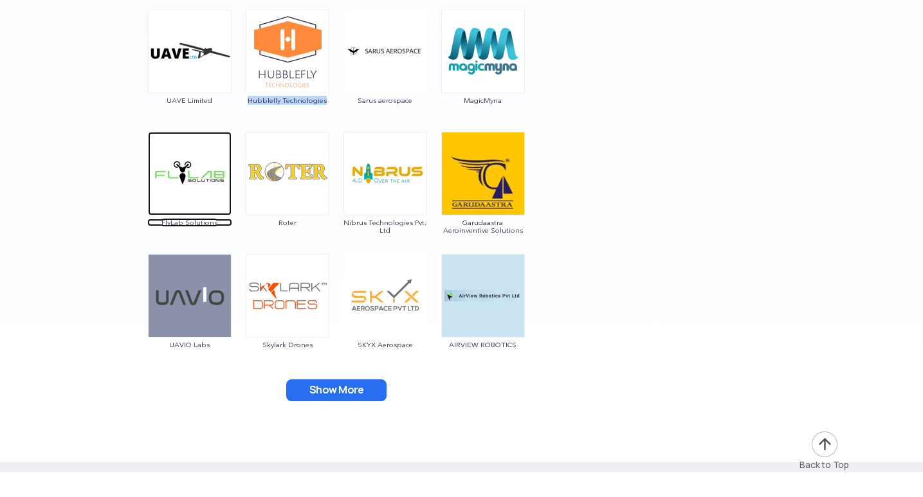
click at [177, 188] on img at bounding box center [190, 174] width 84 height 84
click at [309, 194] on img at bounding box center [288, 174] width 84 height 84
click at [283, 155] on img at bounding box center [288, 174] width 84 height 84
click at [273, 160] on img at bounding box center [288, 174] width 84 height 84
click at [294, 159] on img at bounding box center [288, 174] width 84 height 84
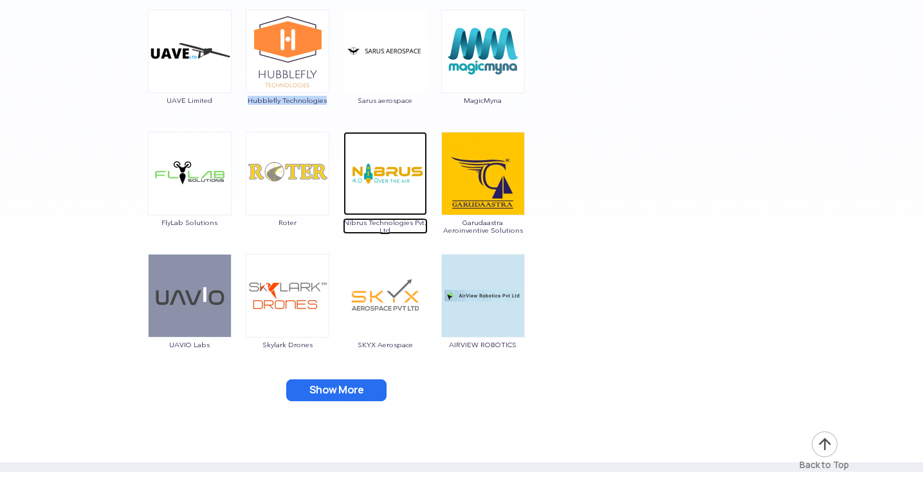
click at [388, 168] on img at bounding box center [385, 174] width 84 height 84
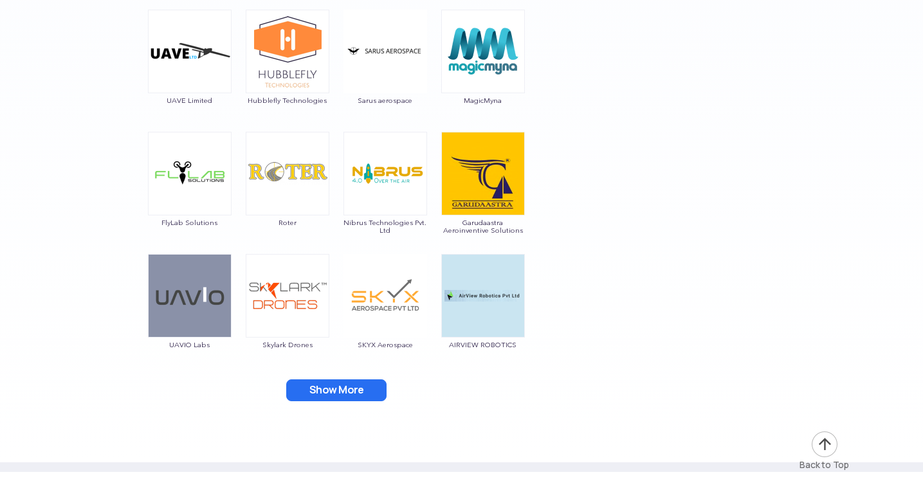
click at [403, 170] on img at bounding box center [385, 174] width 84 height 84
click at [476, 168] on img at bounding box center [483, 174] width 84 height 84
click at [193, 308] on img at bounding box center [190, 296] width 84 height 84
click at [286, 305] on img at bounding box center [288, 296] width 84 height 84
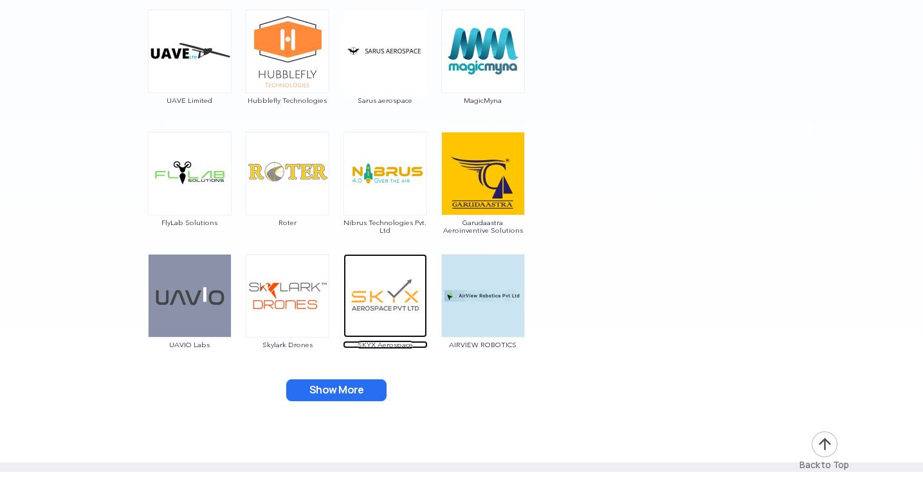
click at [379, 300] on img at bounding box center [385, 296] width 84 height 84
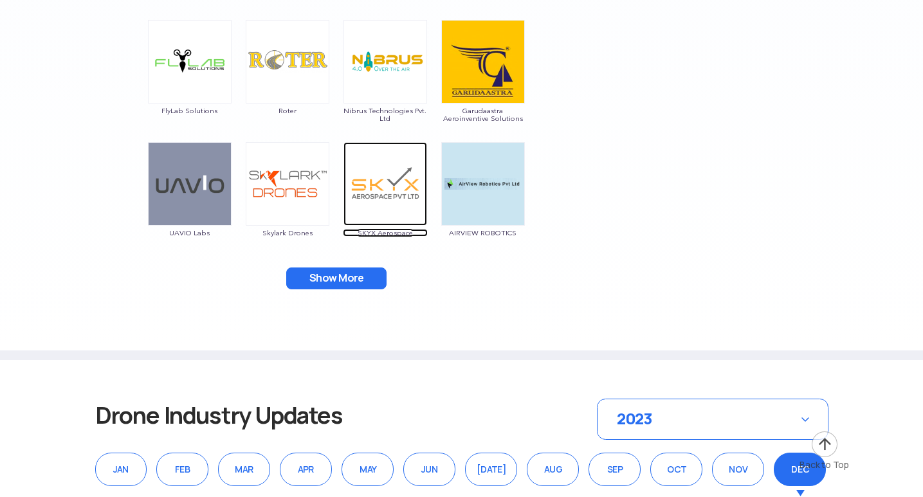
scroll to position [2276, 0]
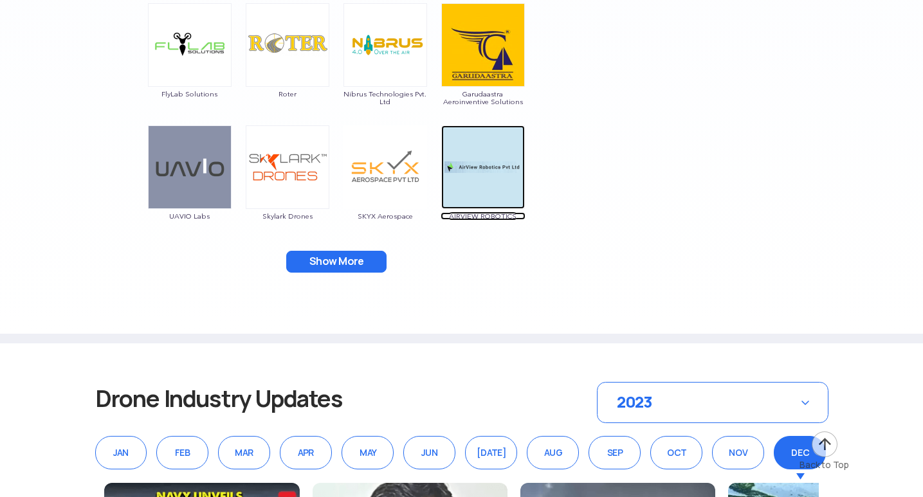
click at [483, 154] on img at bounding box center [483, 167] width 84 height 84
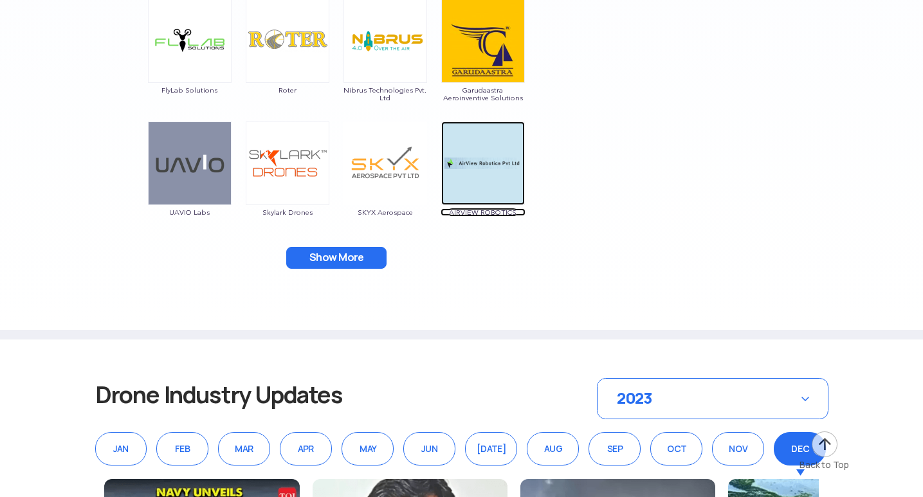
scroll to position [2340, 0]
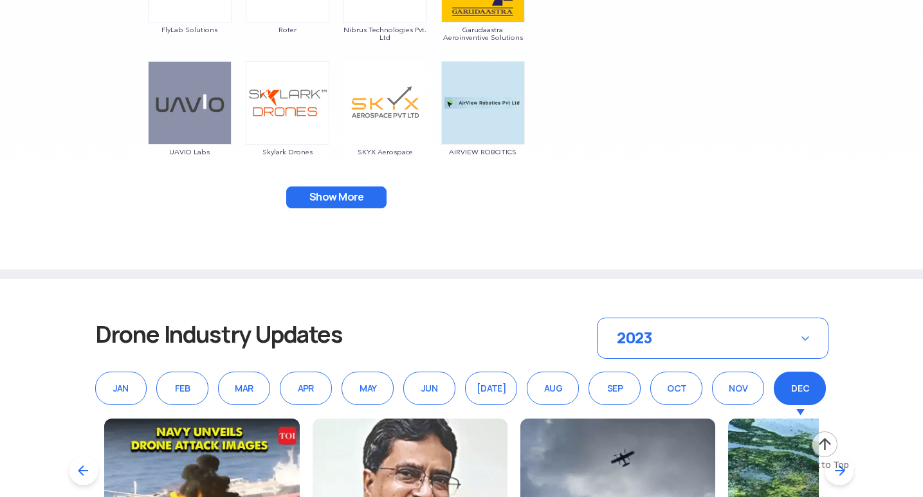
click at [325, 192] on button "Show More" at bounding box center [336, 197] width 100 height 22
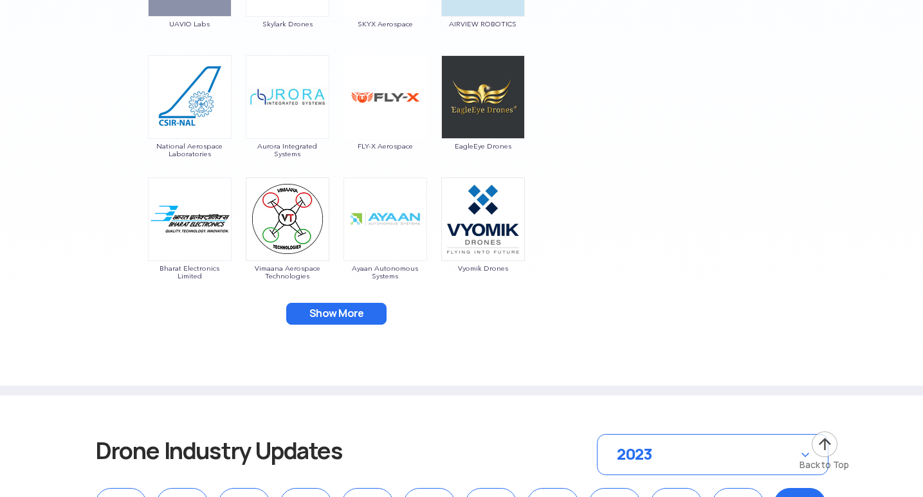
scroll to position [2469, 0]
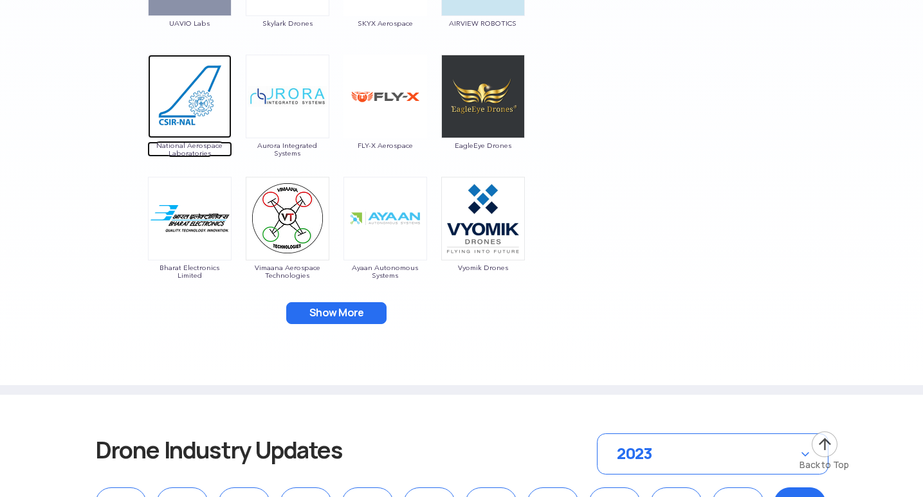
click at [184, 104] on img at bounding box center [190, 97] width 84 height 84
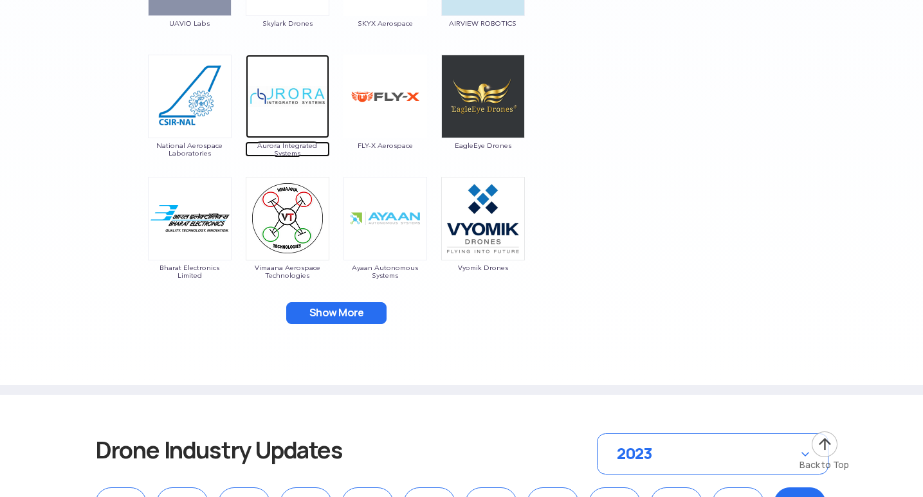
click at [275, 109] on img at bounding box center [288, 97] width 84 height 84
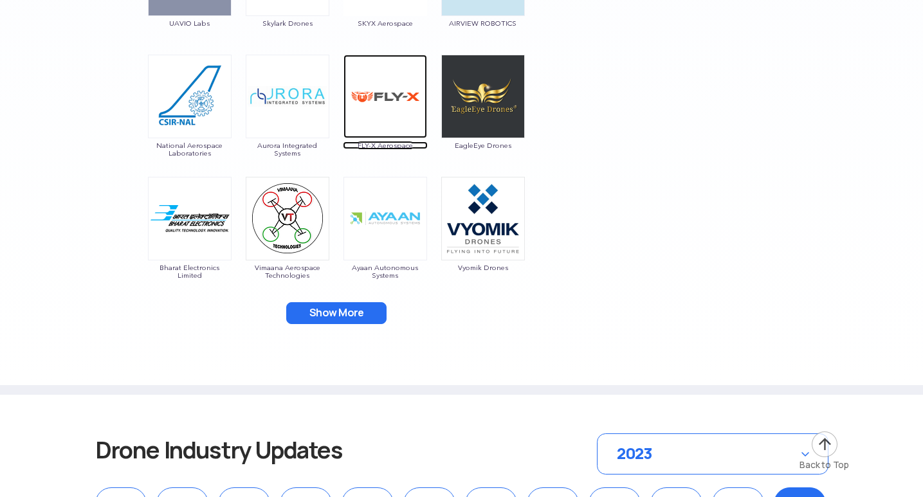
click at [377, 101] on img at bounding box center [385, 97] width 84 height 84
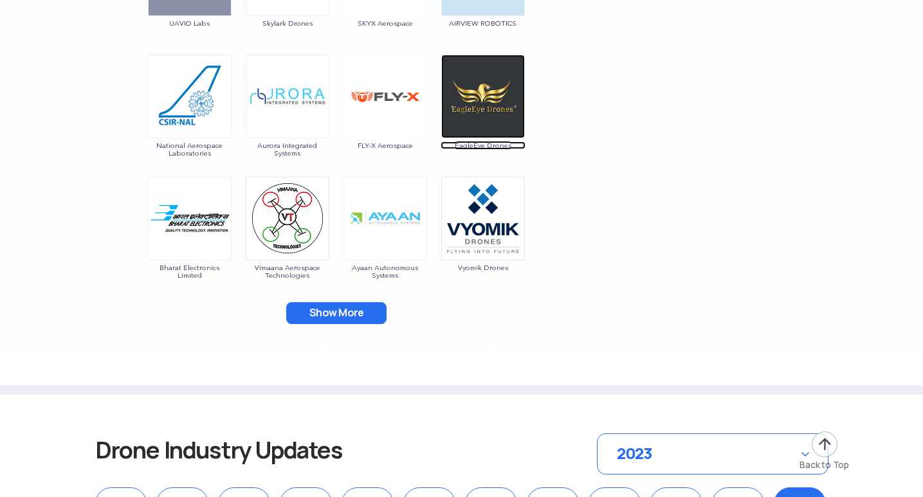
click at [463, 99] on img at bounding box center [483, 97] width 84 height 84
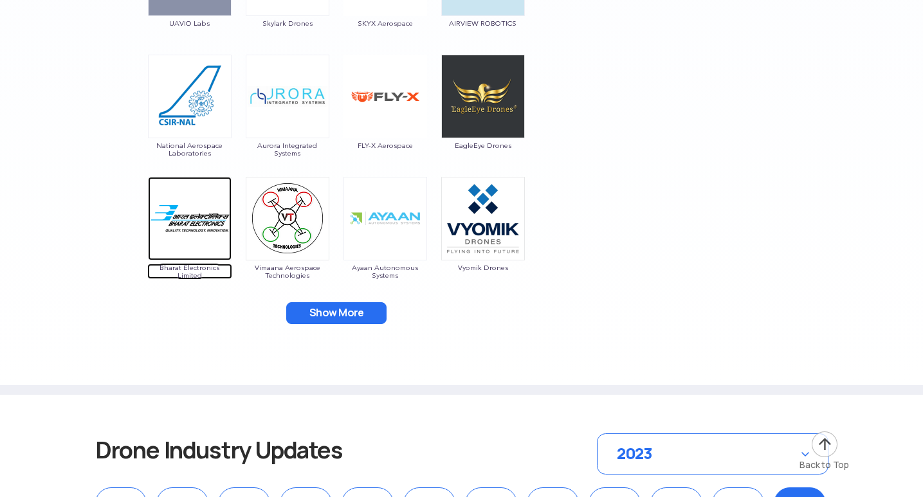
click at [177, 213] on img at bounding box center [190, 219] width 84 height 84
click at [278, 206] on img at bounding box center [288, 219] width 84 height 84
click at [274, 195] on img at bounding box center [288, 219] width 84 height 84
click at [283, 192] on img at bounding box center [288, 219] width 84 height 84
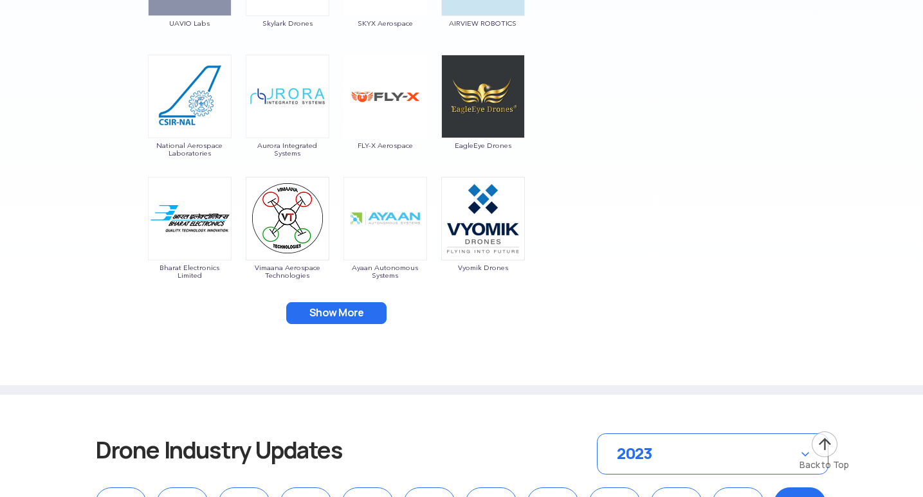
click at [283, 192] on img at bounding box center [288, 219] width 84 height 84
click at [382, 203] on img at bounding box center [385, 219] width 84 height 84
click at [478, 230] on img at bounding box center [483, 219] width 84 height 84
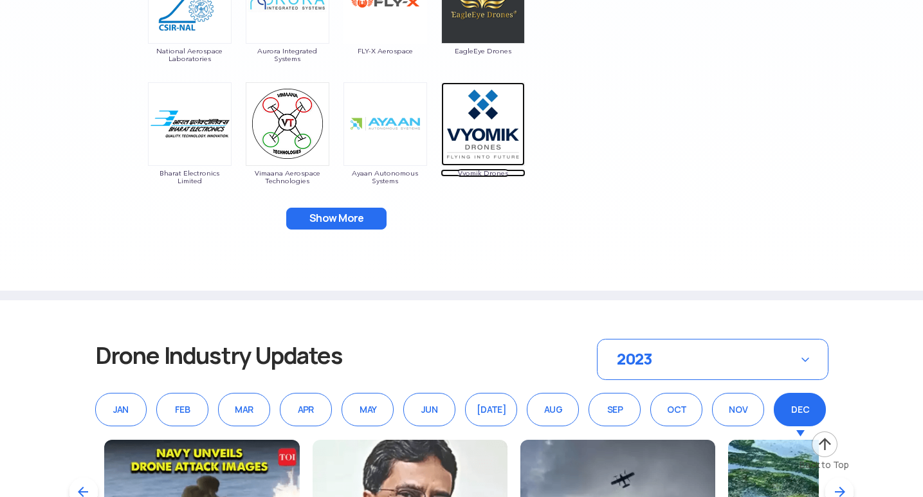
scroll to position [2662, 0]
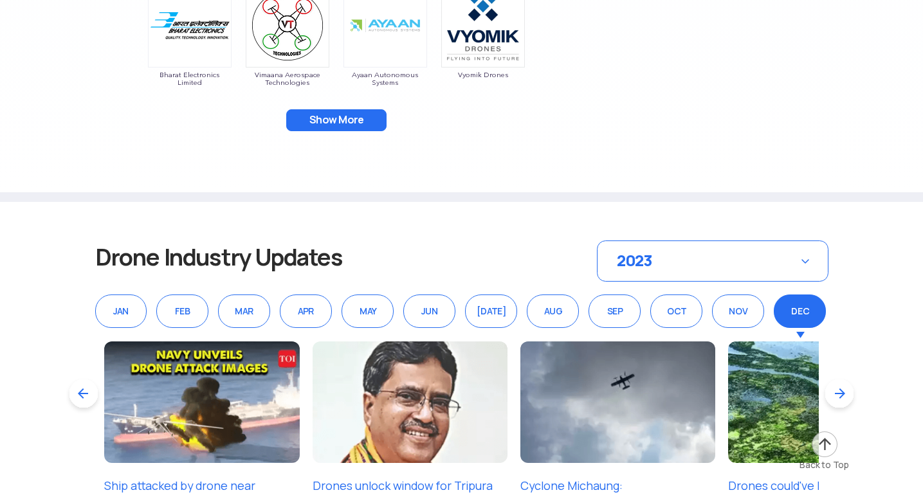
click at [323, 120] on button "Show More" at bounding box center [336, 120] width 100 height 22
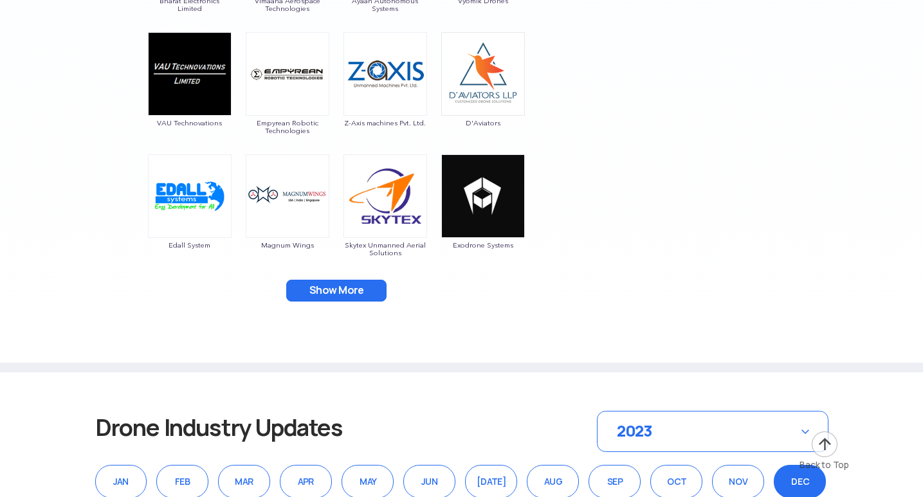
scroll to position [2726, 0]
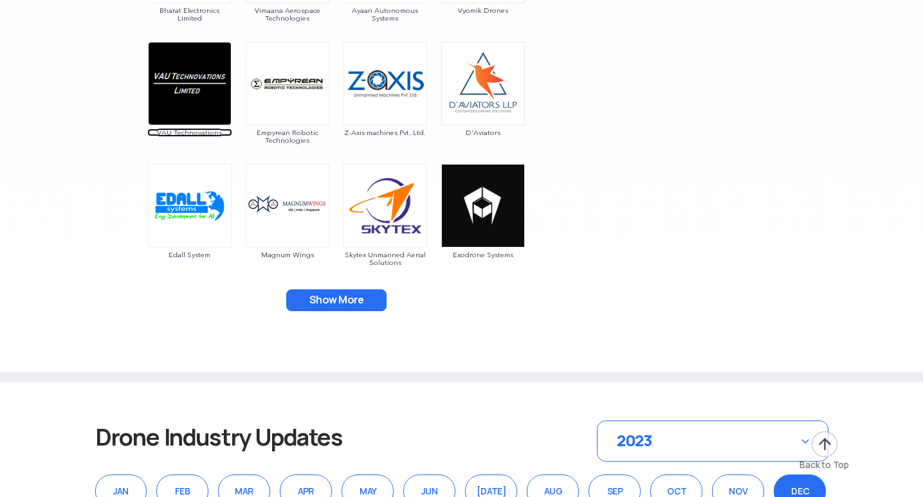
click at [198, 84] on img at bounding box center [190, 84] width 84 height 84
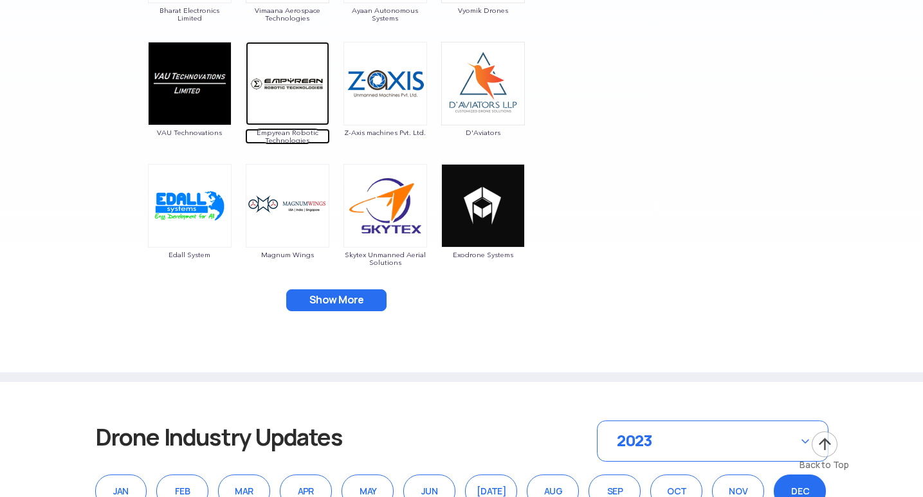
click at [292, 91] on img at bounding box center [288, 84] width 84 height 84
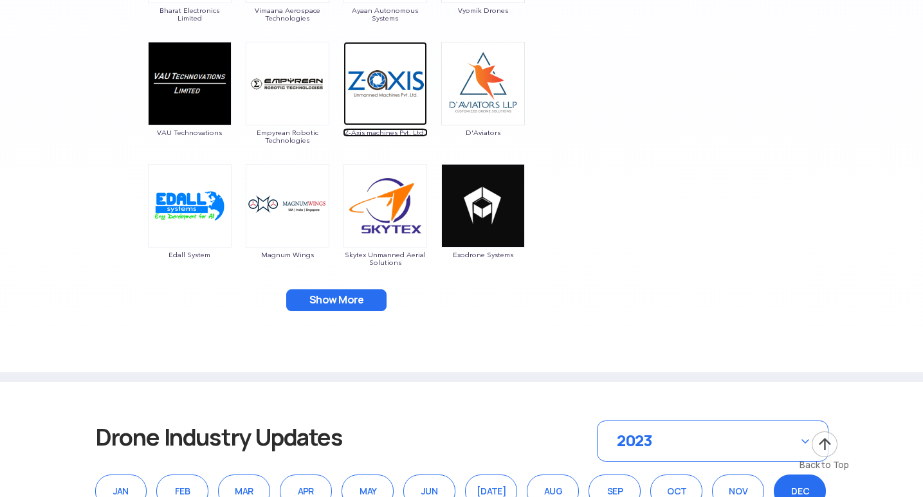
click at [374, 89] on img at bounding box center [385, 84] width 84 height 84
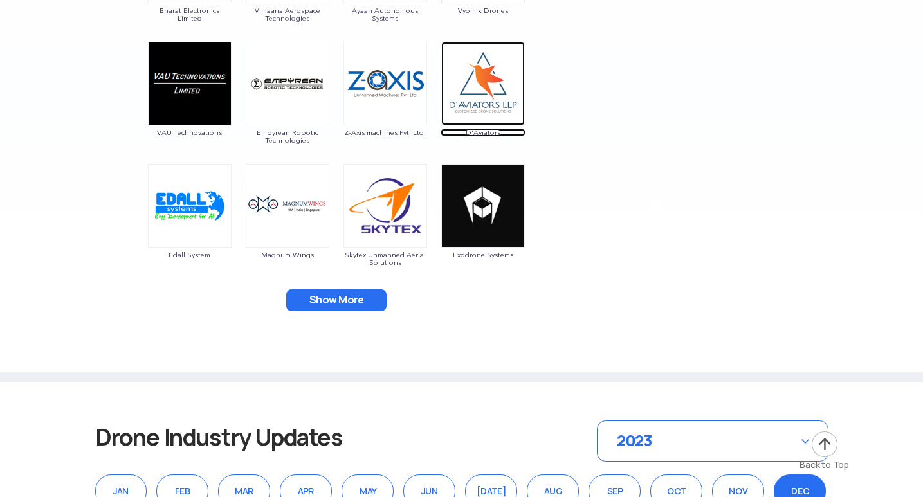
click at [481, 96] on img at bounding box center [483, 84] width 84 height 84
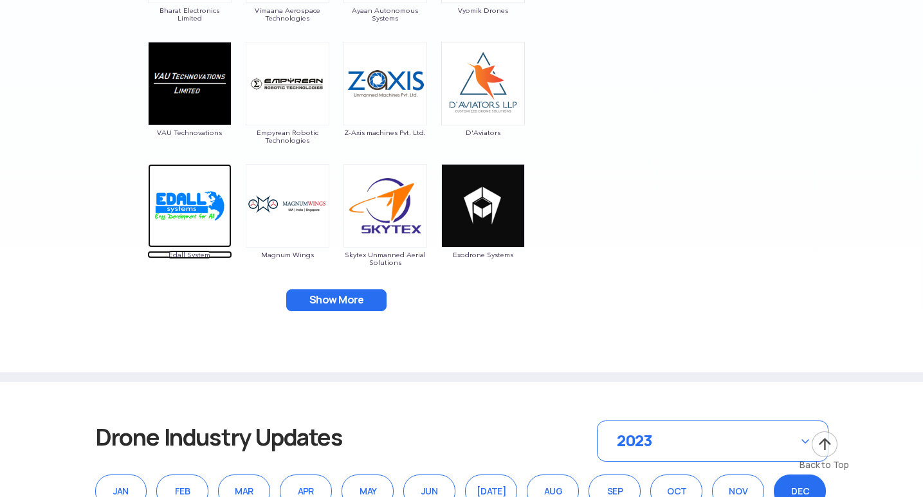
click at [184, 216] on img at bounding box center [190, 206] width 84 height 84
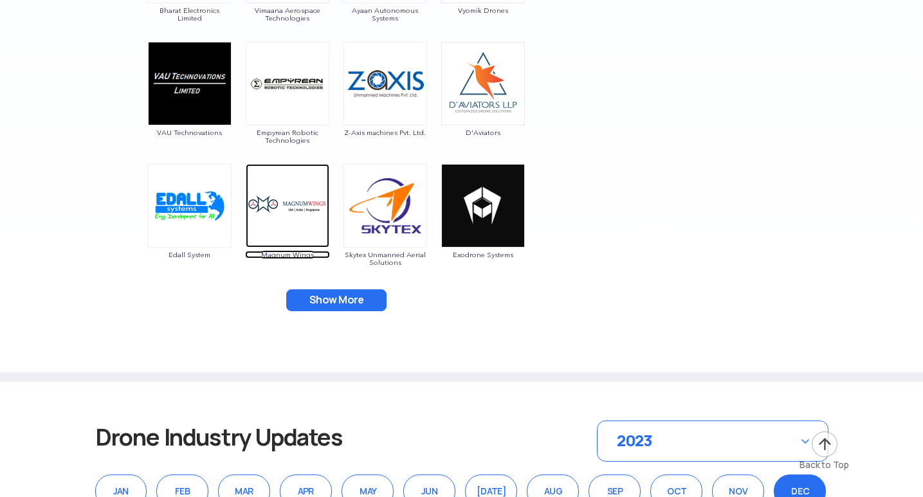
click at [287, 197] on img at bounding box center [288, 206] width 84 height 84
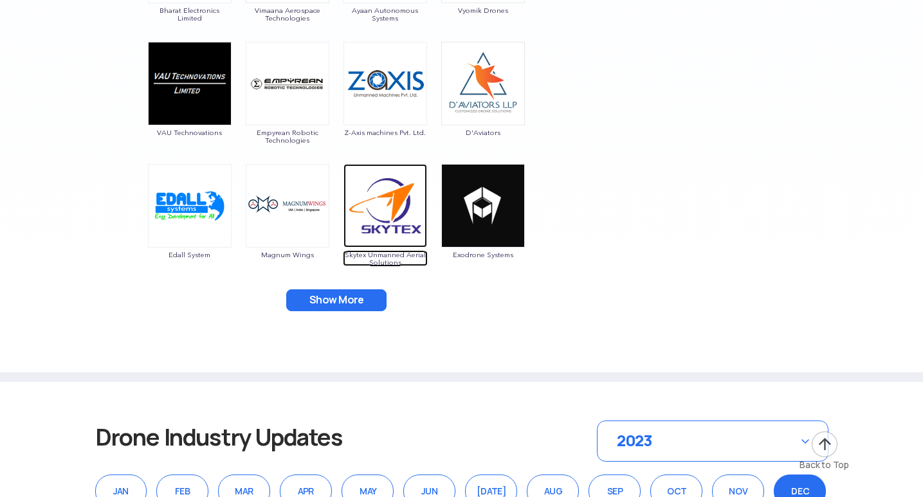
click at [388, 203] on img at bounding box center [385, 206] width 84 height 84
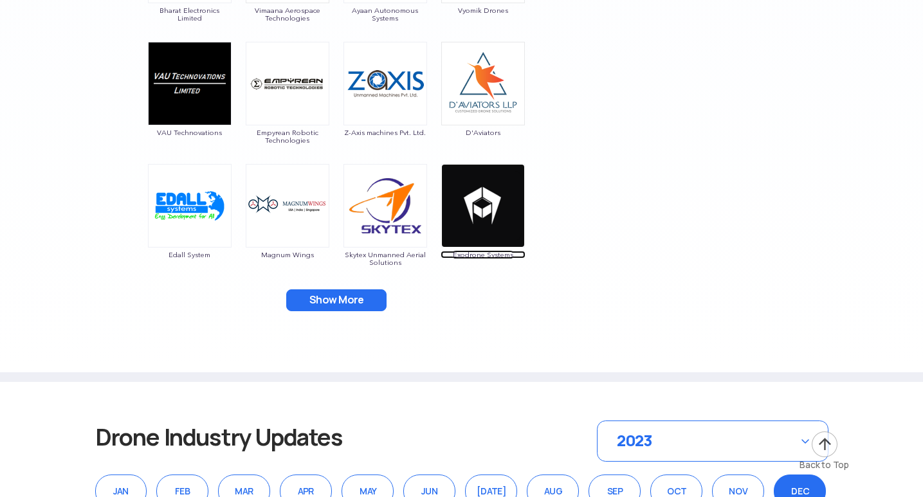
click at [476, 202] on img at bounding box center [483, 206] width 84 height 84
click at [473, 220] on img at bounding box center [483, 206] width 84 height 84
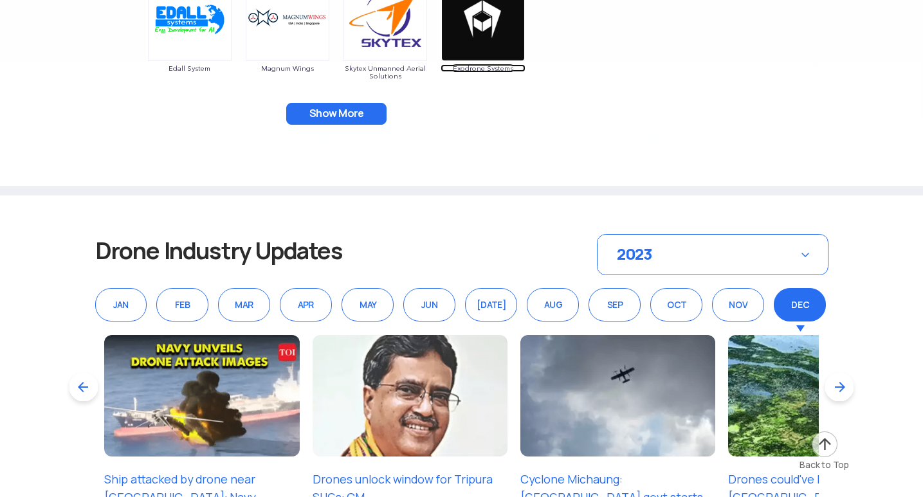
scroll to position [2919, 0]
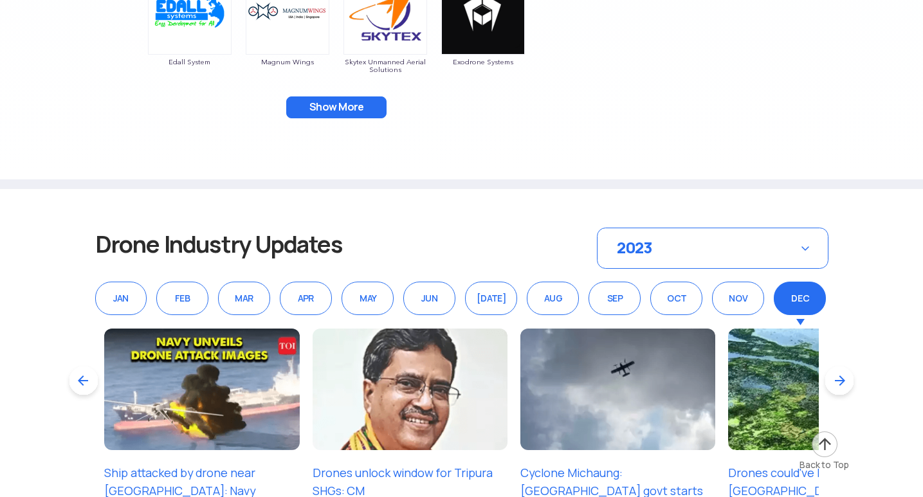
click at [328, 102] on button "Show More" at bounding box center [336, 107] width 100 height 22
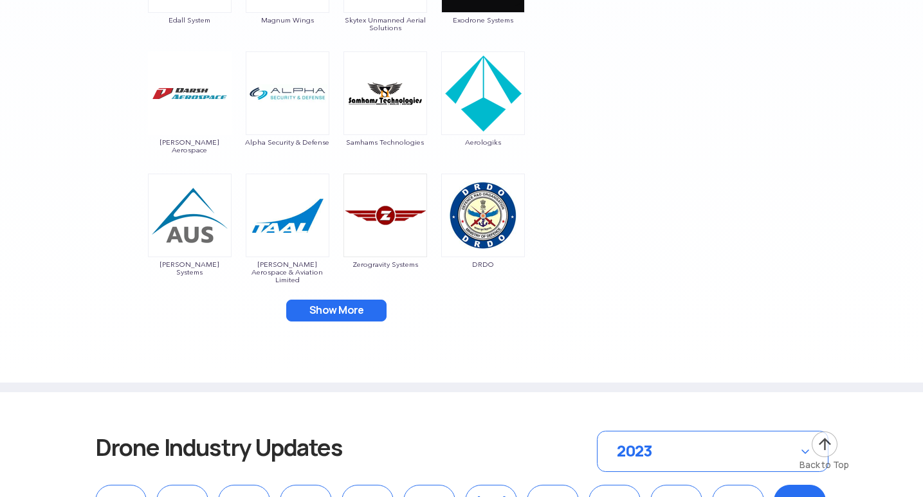
scroll to position [2983, 0]
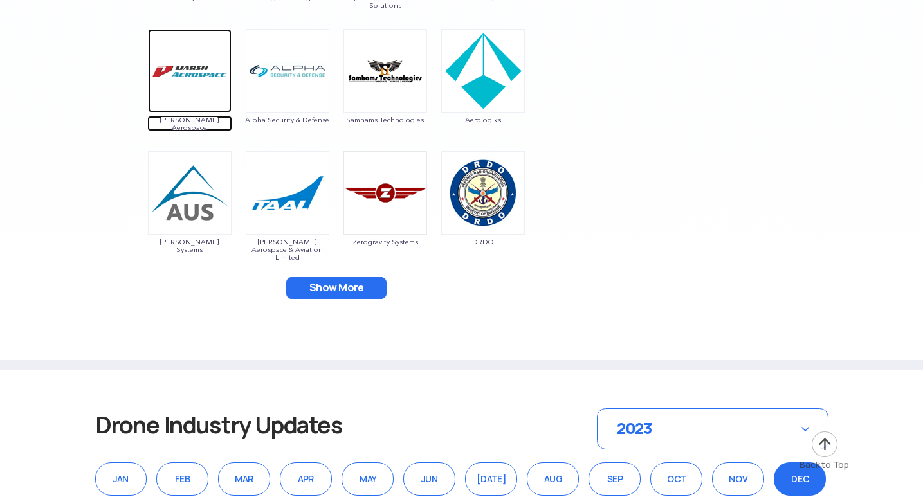
click at [172, 62] on img at bounding box center [190, 71] width 84 height 84
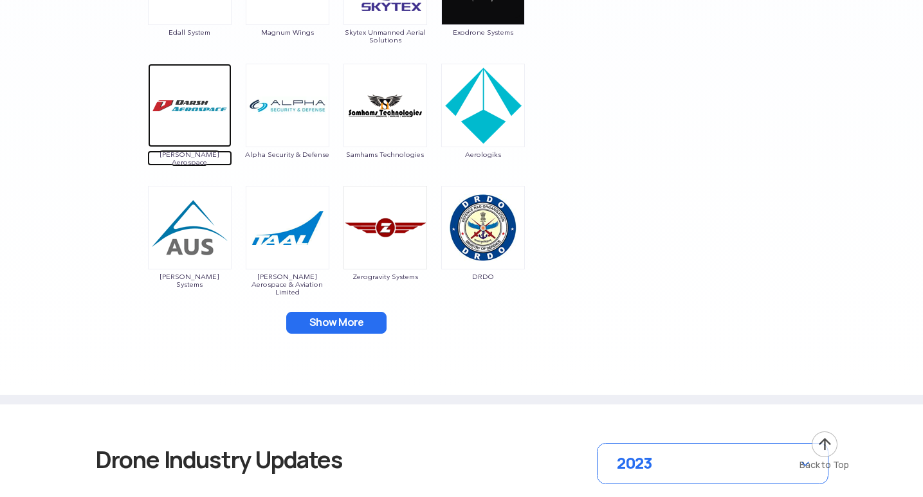
scroll to position [2919, 0]
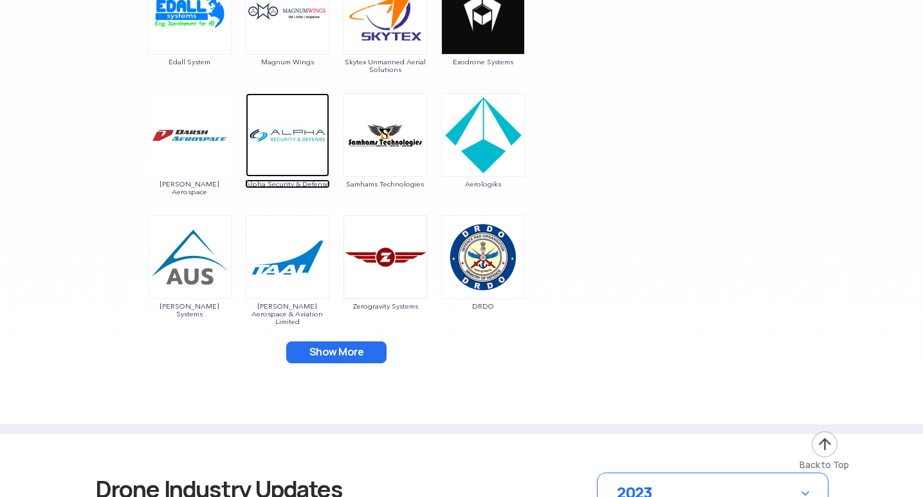
click at [267, 163] on img at bounding box center [288, 135] width 84 height 84
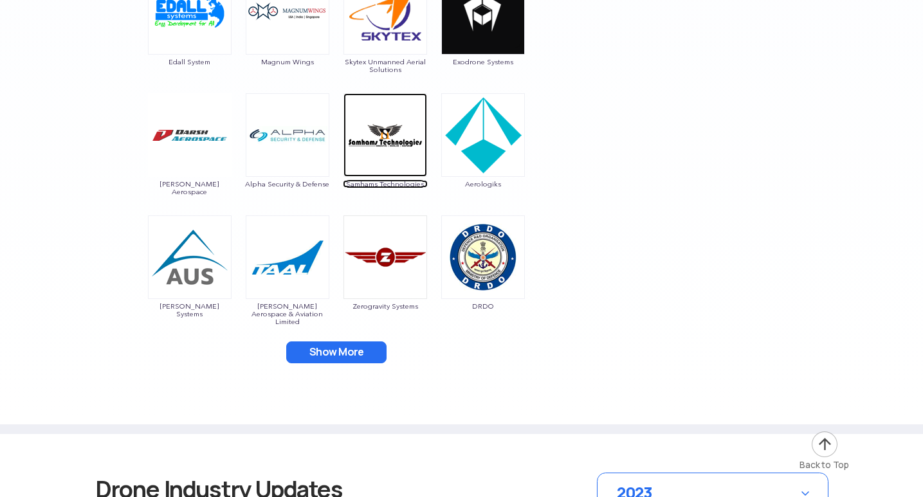
click at [376, 132] on img at bounding box center [385, 135] width 84 height 84
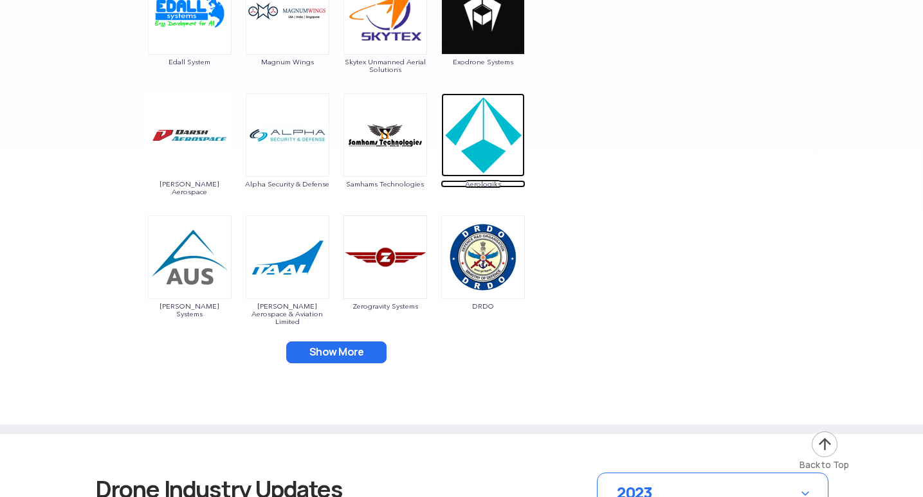
click at [482, 134] on img at bounding box center [483, 135] width 84 height 84
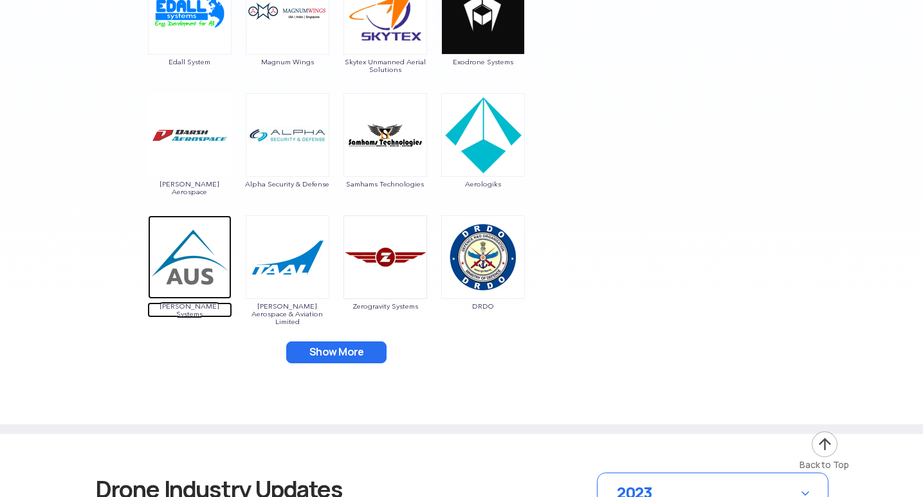
click at [176, 275] on img at bounding box center [190, 257] width 84 height 84
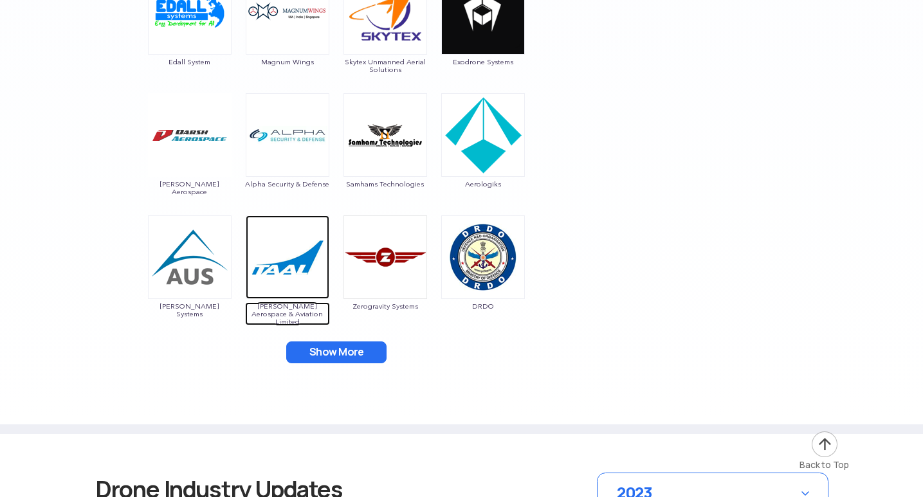
click at [278, 273] on img at bounding box center [288, 257] width 84 height 84
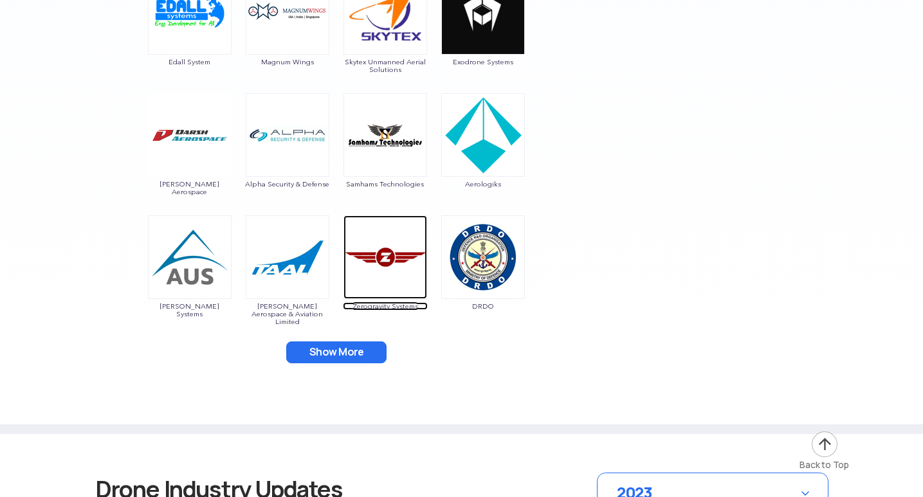
click at [375, 271] on img at bounding box center [385, 257] width 84 height 84
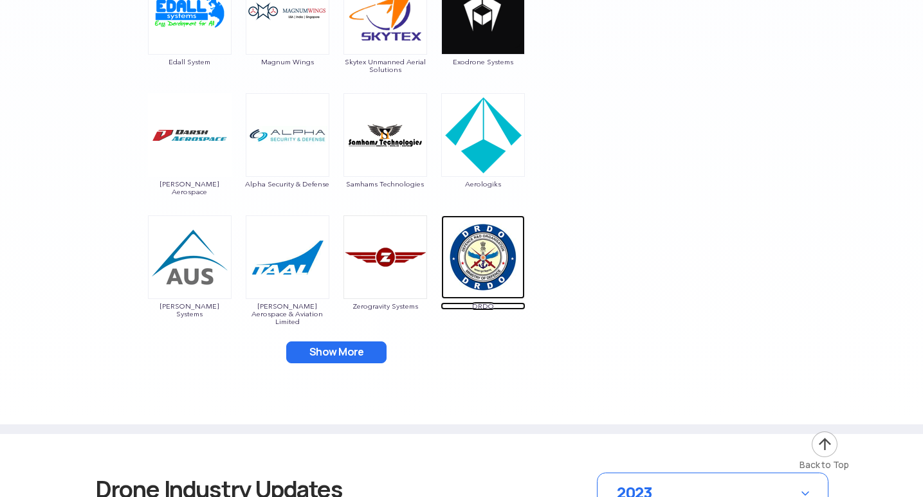
click at [484, 254] on img at bounding box center [483, 257] width 84 height 84
click at [337, 349] on button "Show More" at bounding box center [336, 352] width 100 height 22
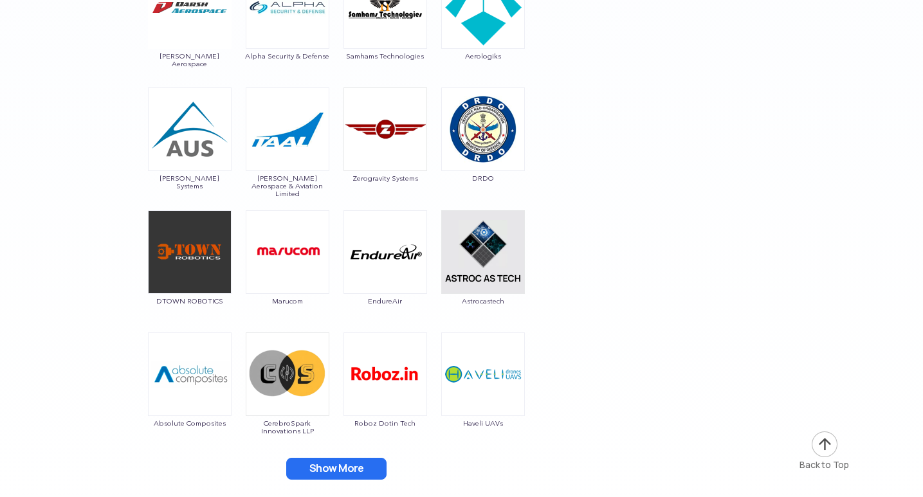
scroll to position [3048, 0]
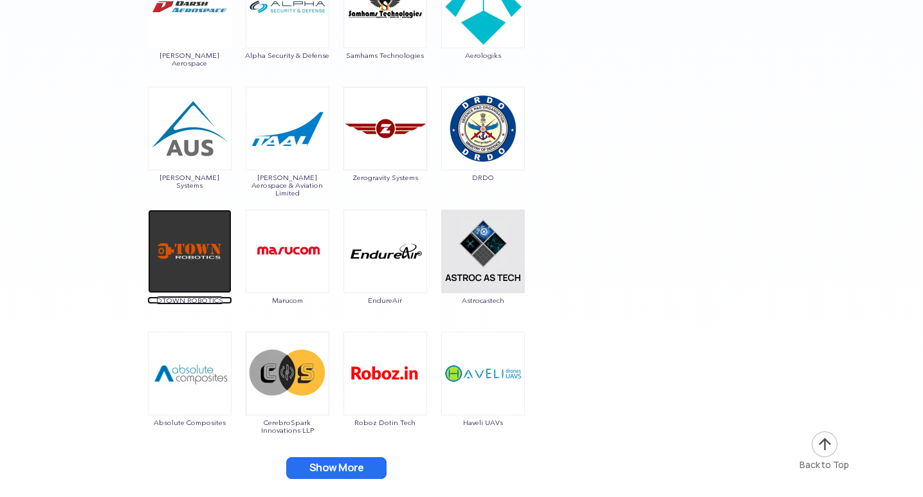
click at [183, 263] on img at bounding box center [190, 252] width 84 height 84
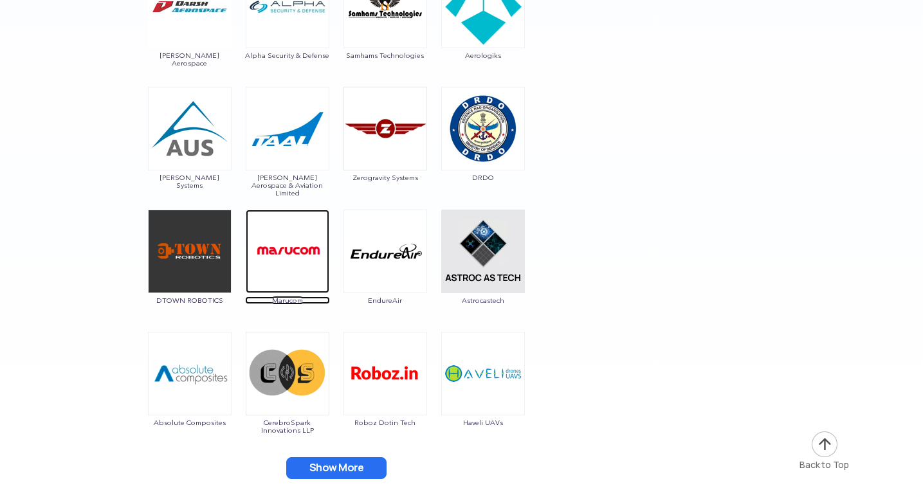
click at [275, 263] on img at bounding box center [288, 252] width 84 height 84
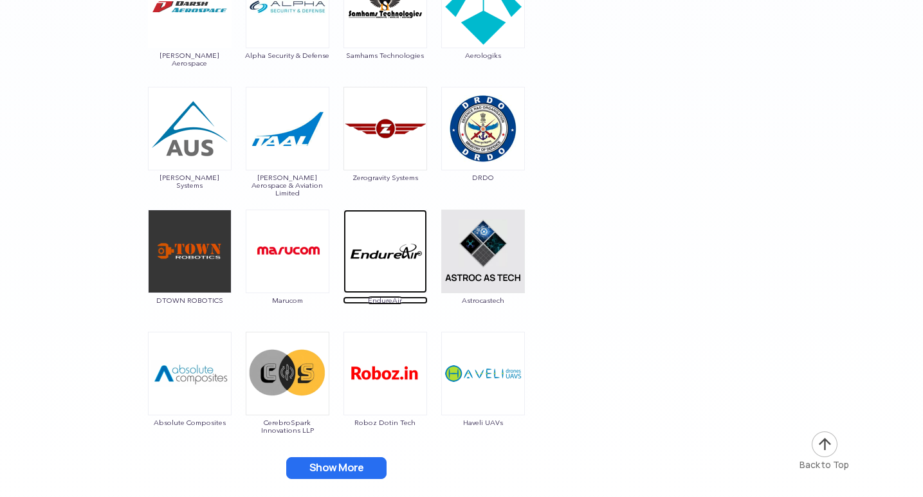
click at [370, 251] on img at bounding box center [385, 252] width 84 height 84
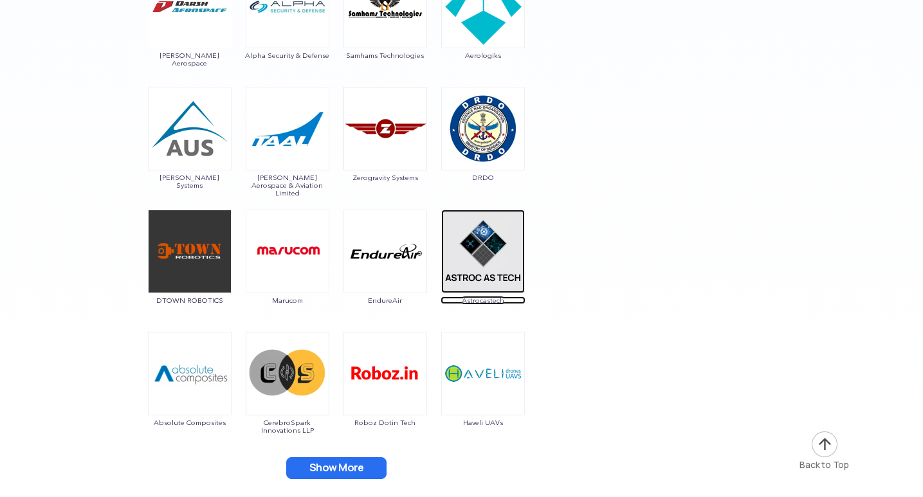
click at [485, 257] on img at bounding box center [483, 252] width 84 height 84
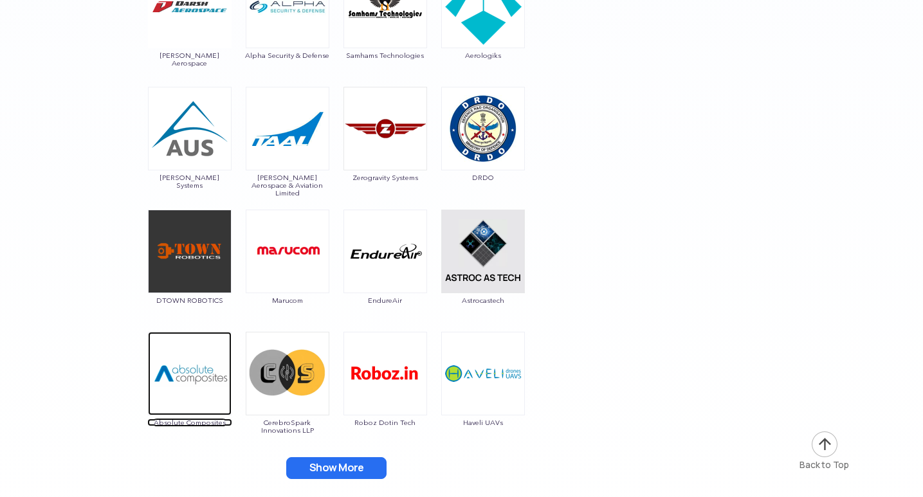
click at [174, 382] on img at bounding box center [190, 374] width 84 height 84
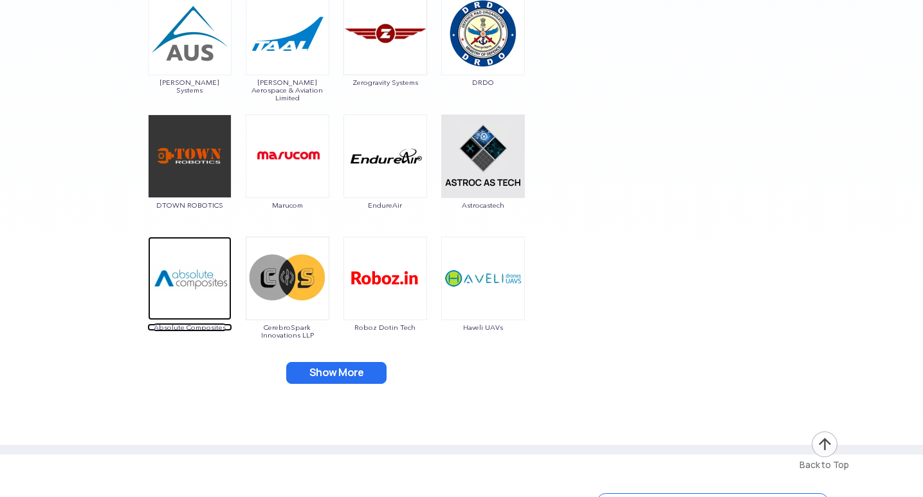
scroll to position [3176, 0]
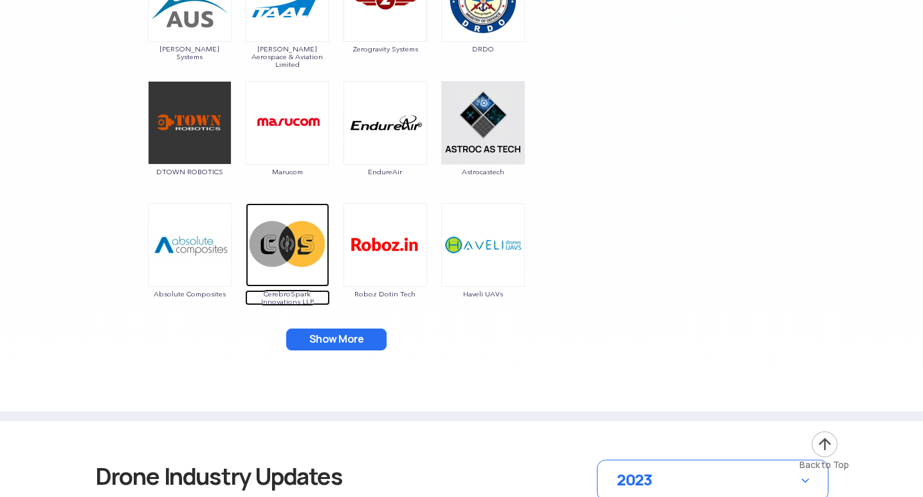
click at [284, 252] on img at bounding box center [288, 245] width 84 height 84
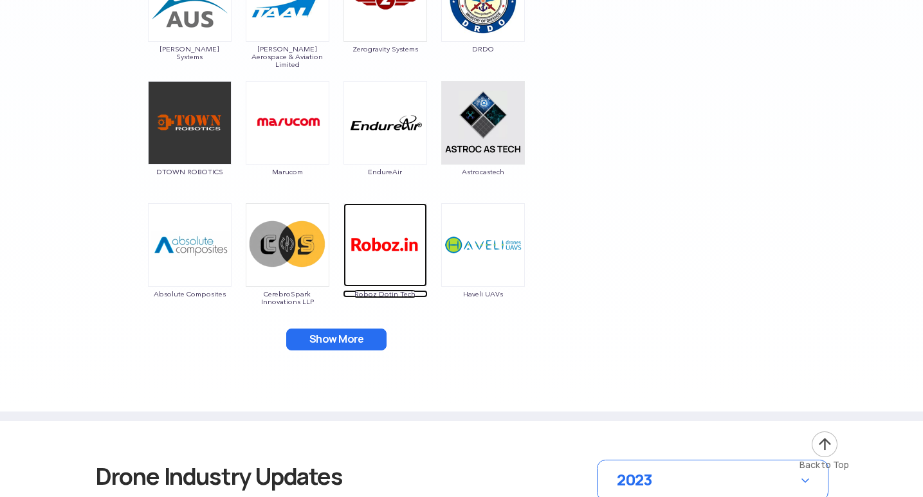
click at [366, 252] on img at bounding box center [385, 245] width 84 height 84
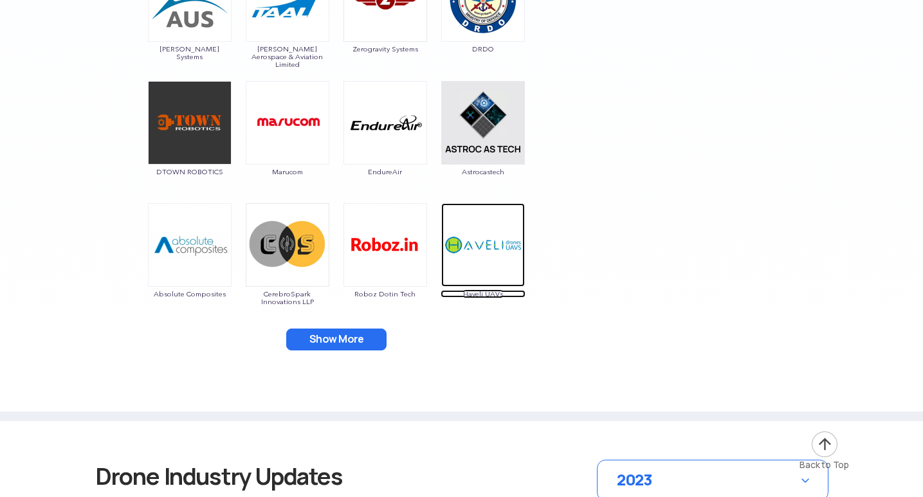
click at [485, 249] on img at bounding box center [483, 245] width 84 height 84
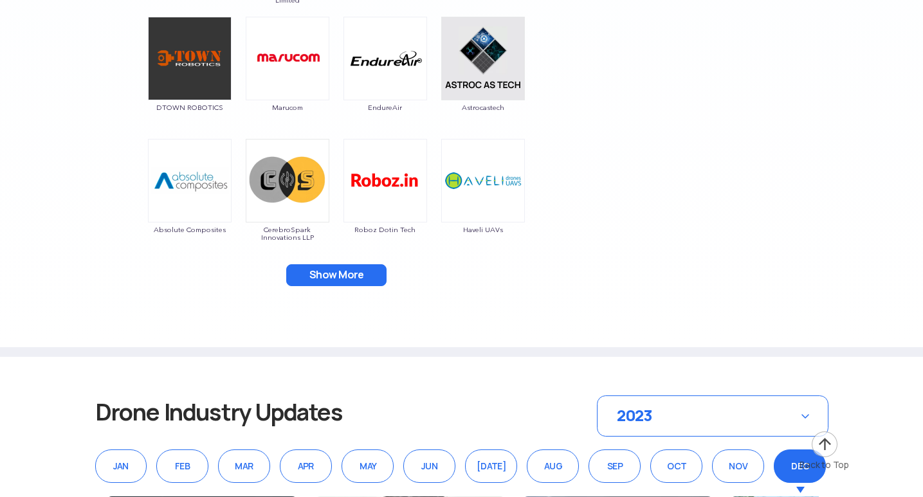
click at [346, 265] on button "Show More" at bounding box center [336, 275] width 100 height 22
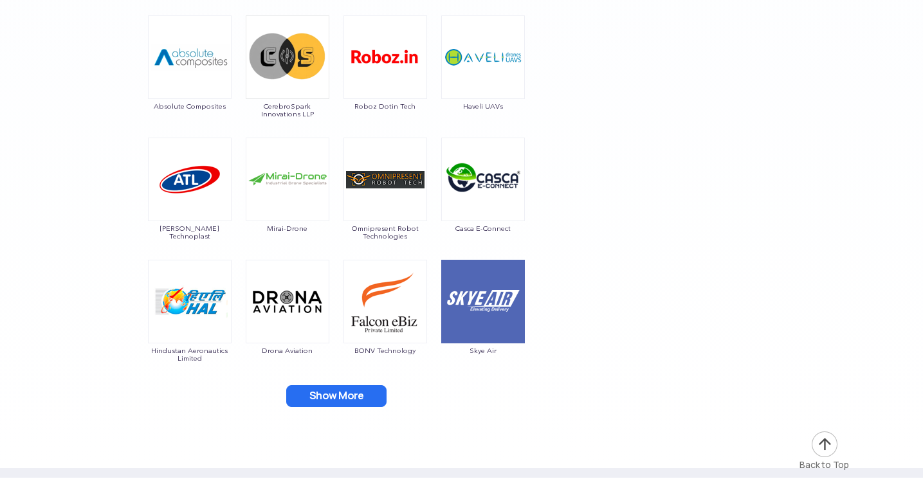
scroll to position [3369, 0]
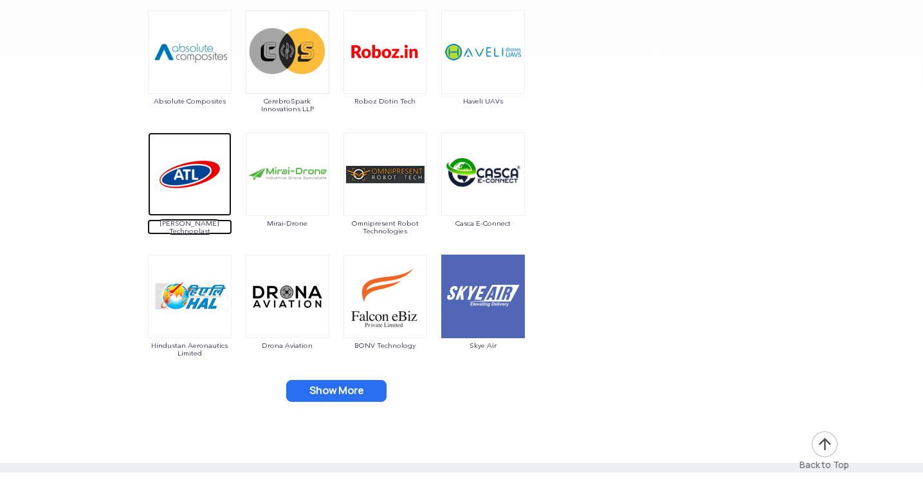
click at [176, 172] on img at bounding box center [190, 174] width 84 height 84
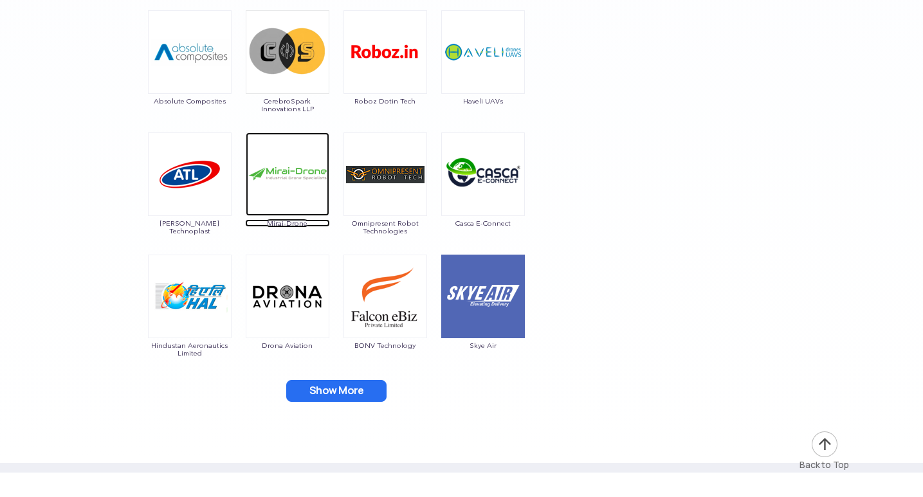
click at [289, 195] on img at bounding box center [288, 174] width 84 height 84
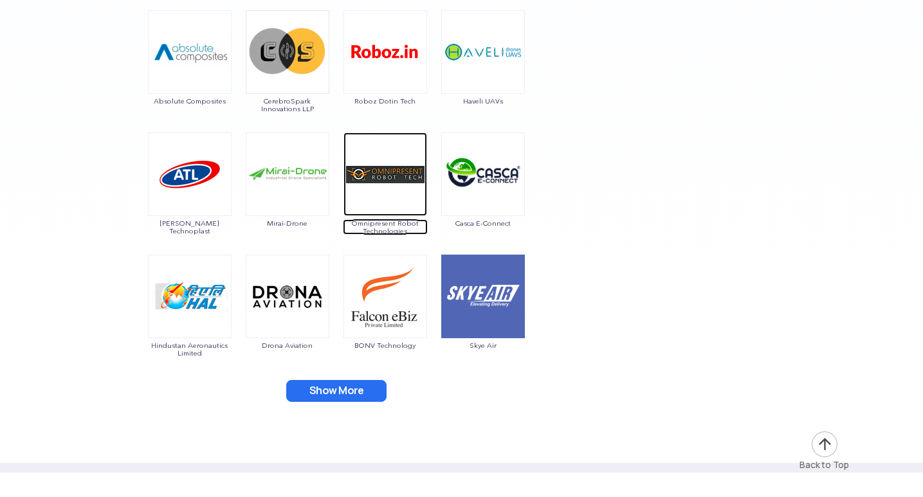
click at [370, 189] on img at bounding box center [385, 174] width 84 height 84
click at [392, 172] on img at bounding box center [385, 174] width 84 height 84
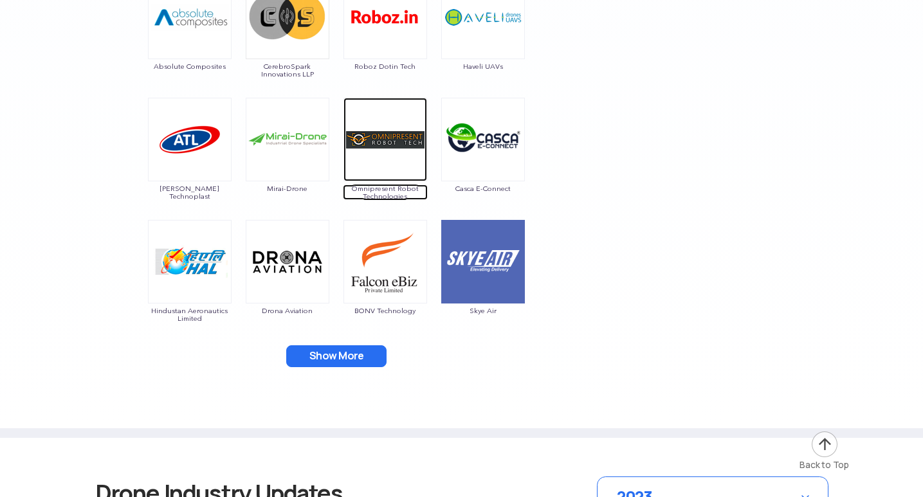
scroll to position [3433, 0]
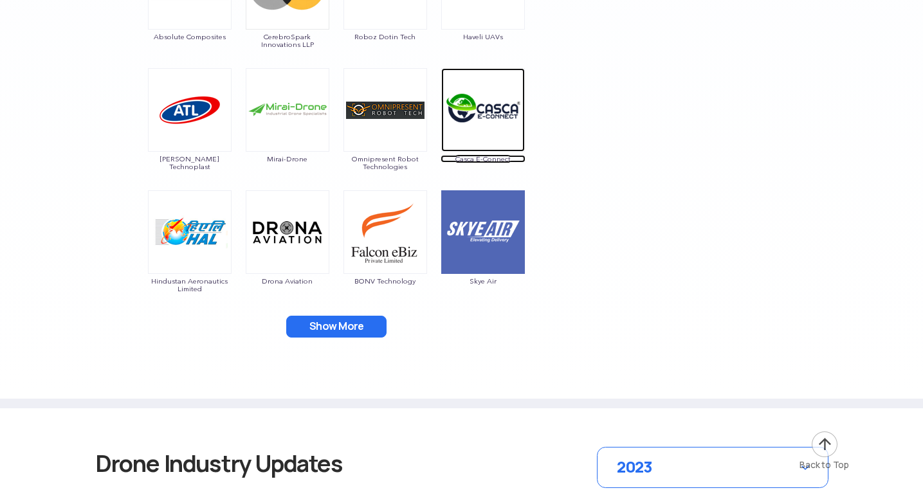
click at [478, 123] on img at bounding box center [483, 110] width 84 height 84
click at [498, 105] on img at bounding box center [483, 110] width 84 height 84
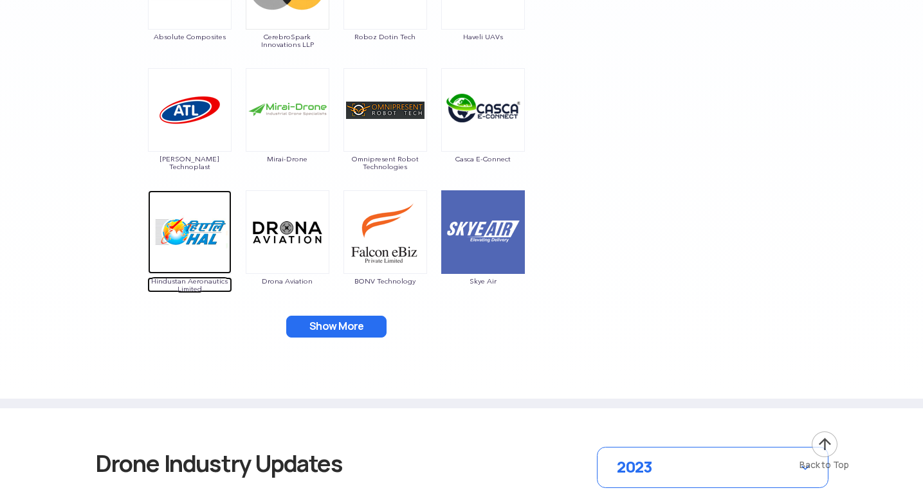
click at [184, 241] on img at bounding box center [190, 232] width 84 height 84
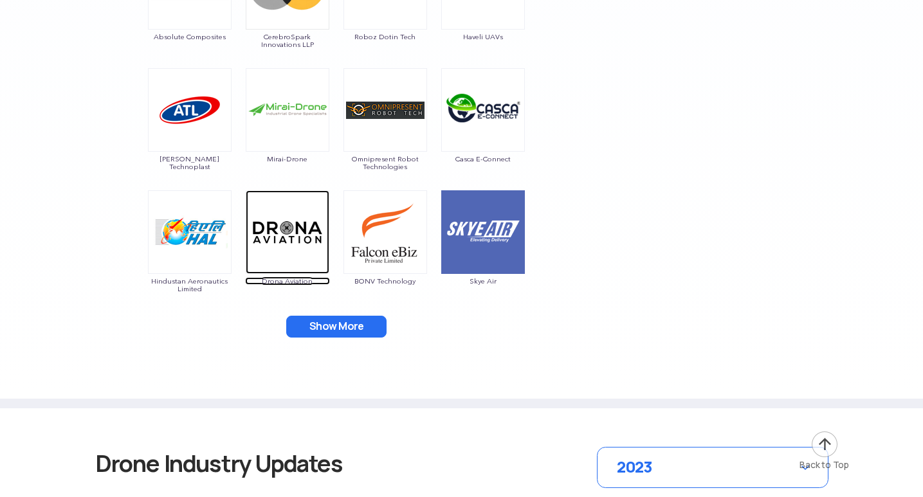
click at [291, 236] on img at bounding box center [288, 232] width 84 height 84
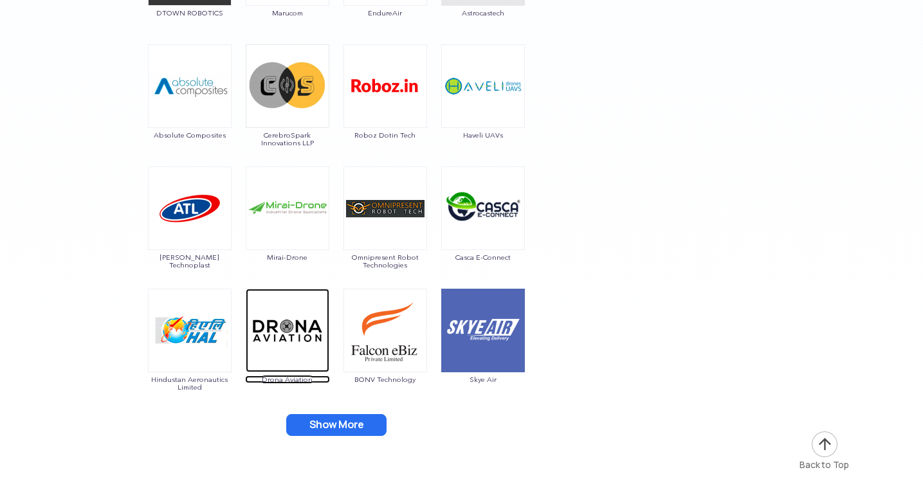
scroll to position [3369, 0]
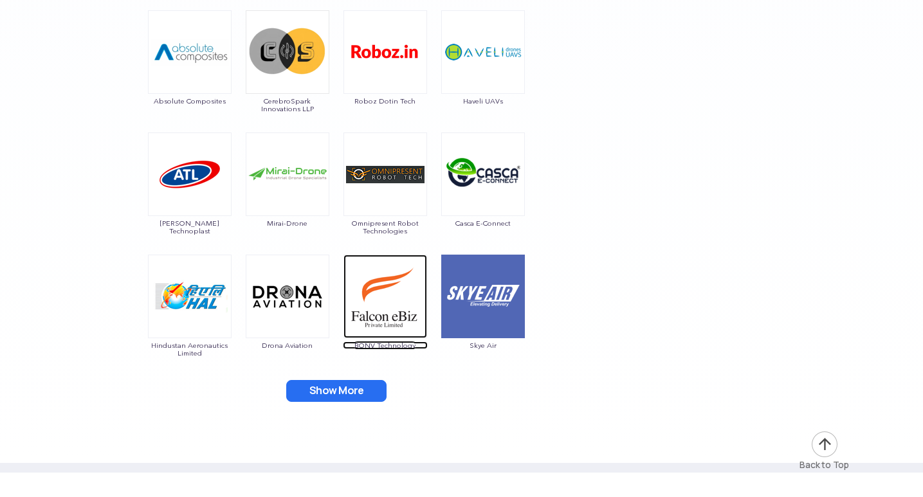
click at [383, 319] on img at bounding box center [385, 297] width 84 height 84
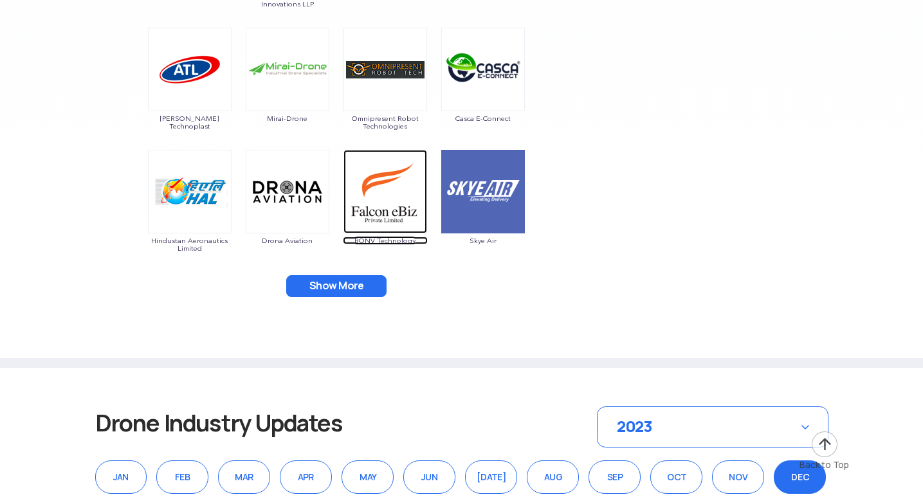
scroll to position [3433, 0]
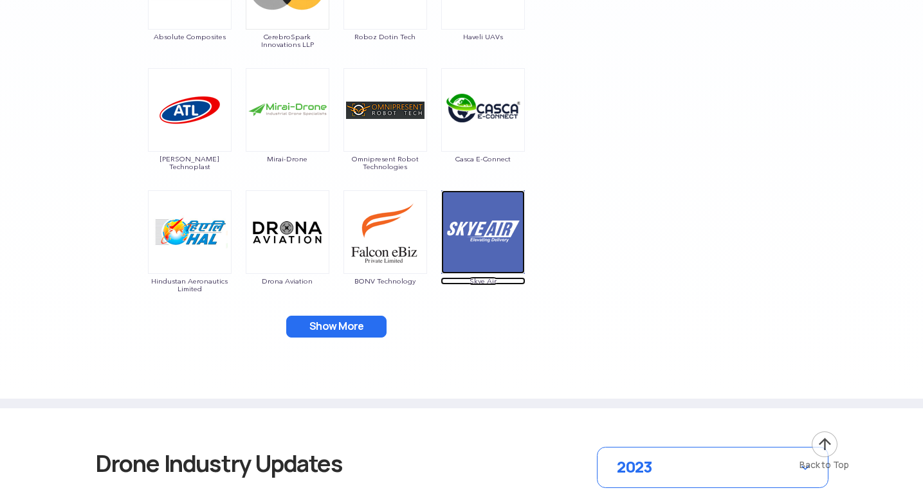
click at [471, 235] on img at bounding box center [483, 232] width 84 height 84
